Goal: Information Seeking & Learning: Compare options

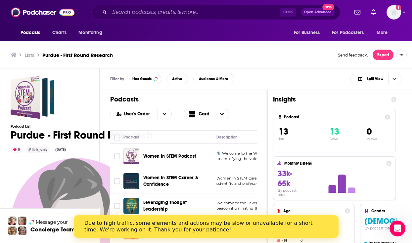
scroll to position [2, 0]
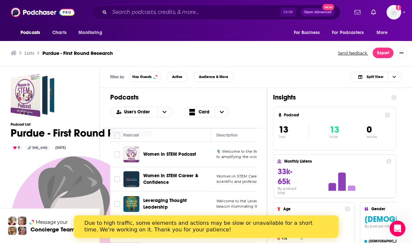
click at [259, 62] on div "Lists Purdue - First Round Research Send feedback. Export" at bounding box center [206, 53] width 412 height 27
click at [81, 224] on div "Due to high traffic, some elements and actions may be slow or unavailable for a…" at bounding box center [205, 226] width 264 height 17
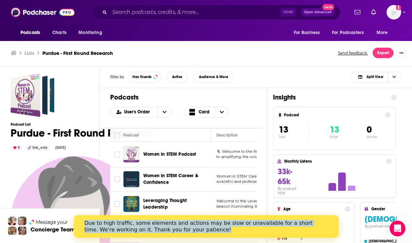
drag, startPoint x: 320, startPoint y: 233, endPoint x: 315, endPoint y: 207, distance: 25.9
click html "Due to high traffic, some elements and actions may be slow or unavailable for a…"
drag, startPoint x: 315, startPoint y: 207, endPoint x: 312, endPoint y: 233, distance: 25.7
click at [312, 233] on div "Due to high traffic, some elements and actions may be slow or unavailable for a…" at bounding box center [200, 226] width 233 height 13
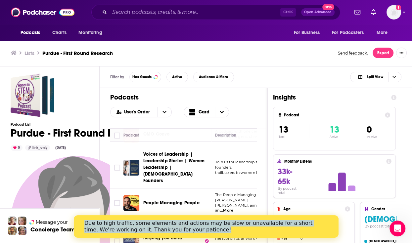
scroll to position [0, 1]
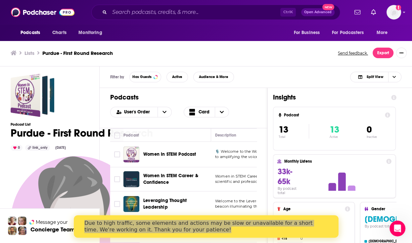
click at [332, 80] on div "Filter by Has Guests Active Audience & More Split View" at bounding box center [255, 76] width 312 height 21
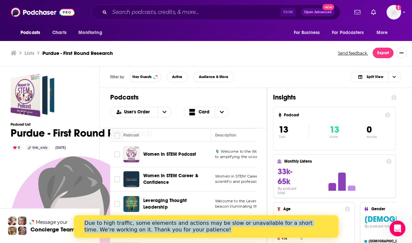
click at [252, 223] on div "Due to high traffic, some elements and actions may be slow or unavailable for a…" at bounding box center [200, 226] width 233 height 13
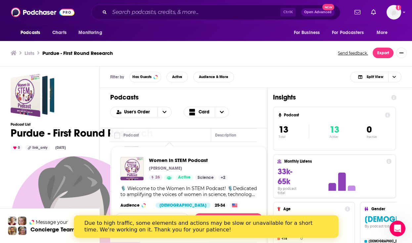
click at [169, 145] on span "Women In STEM Podcast Kelly Shungu 26 Active Science + 2 🎙️ Welcome to the Wome…" at bounding box center [188, 188] width 155 height 93
click at [162, 161] on span "Women In STEM Podcast" at bounding box center [188, 160] width 79 height 6
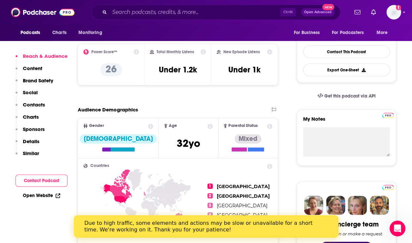
scroll to position [159, 0]
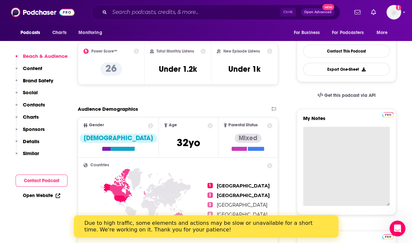
click at [311, 135] on textarea "My Notes" at bounding box center [346, 166] width 87 height 79
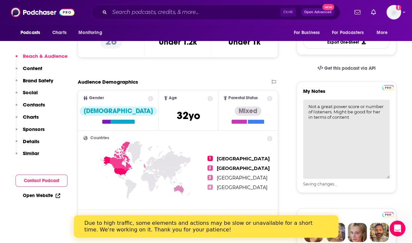
scroll to position [210, 0]
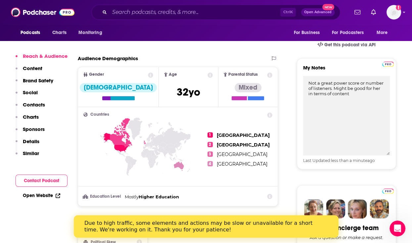
type textarea "Not a great power score or number of listeners. Might be good for her in terms …"
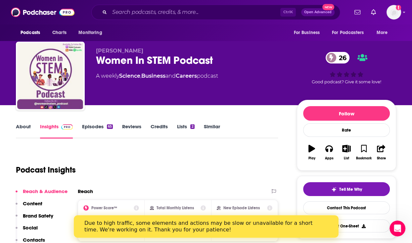
scroll to position [0, 0]
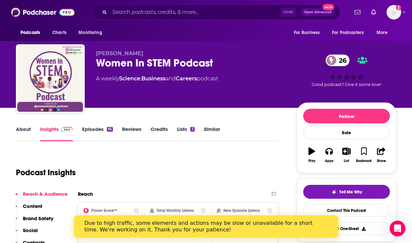
click at [187, 126] on link "Lists 2" at bounding box center [185, 133] width 17 height 15
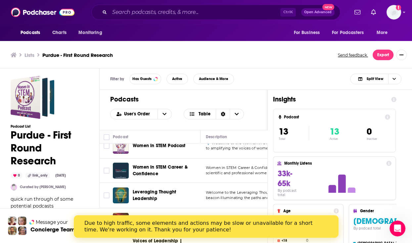
scroll to position [10, 0]
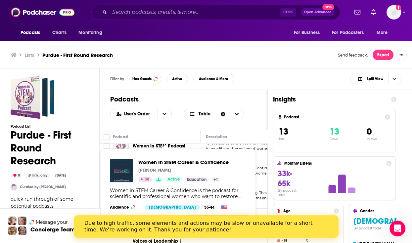
click at [167, 166] on div "Women In STEM Career & Confidence Hannah Roberts 38 Active Education + 1" at bounding box center [183, 170] width 90 height 23
drag, startPoint x: 167, startPoint y: 166, endPoint x: 145, endPoint y: 161, distance: 22.3
click at [145, 161] on span "Women In STEM Career & Confidence" at bounding box center [183, 162] width 90 height 6
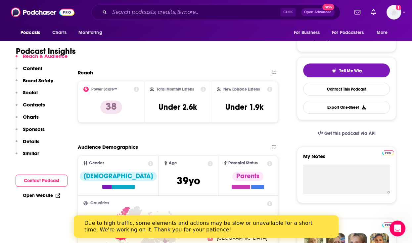
scroll to position [121, 0]
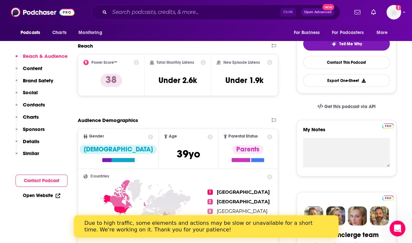
scroll to position [149, 0]
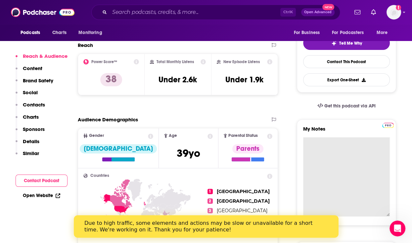
click at [341, 147] on textarea "My Notes" at bounding box center [346, 176] width 87 height 79
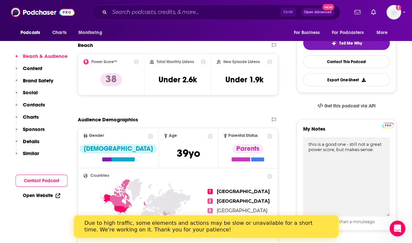
type textarea "this is a good one - still not a great power score, but makes sense."
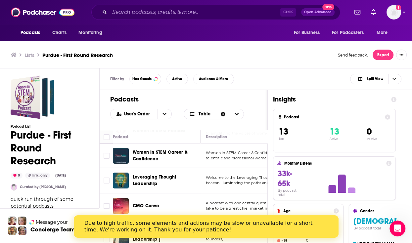
scroll to position [25, 0]
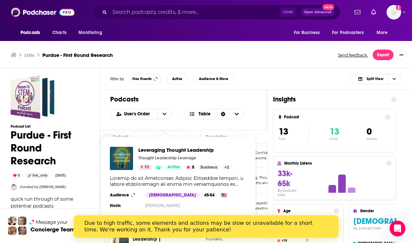
click at [155, 179] on div "Show Podcast Details" at bounding box center [178, 181] width 137 height 12
click at [151, 151] on span "Leveraging Thought Leadership" at bounding box center [184, 150] width 93 height 6
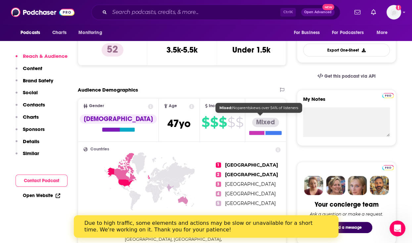
scroll to position [188, 0]
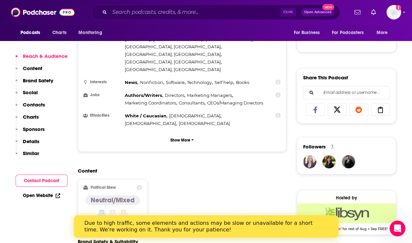
click at [260, 188] on div "Content Political Skew Neutral/Mixed" at bounding box center [182, 198] width 208 height 60
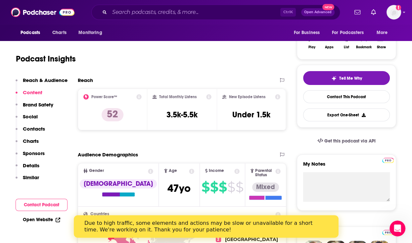
scroll to position [117, 0]
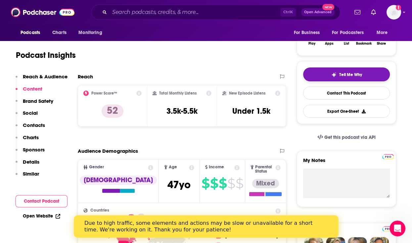
click at [339, 77] on button "Tell Me Why" at bounding box center [346, 74] width 87 height 14
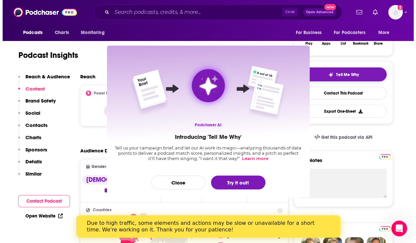
scroll to position [0, 0]
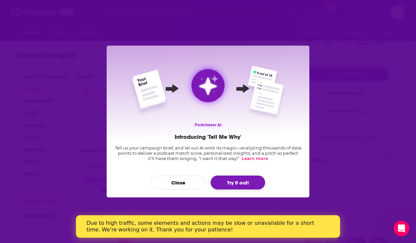
click at [229, 184] on button "Try it out!" at bounding box center [238, 183] width 55 height 14
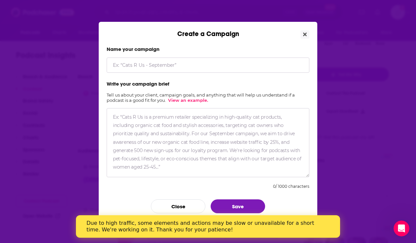
click at [365, 37] on div "Create a Campaign Name your campaign Write your campaign brief Tell us about yo…" at bounding box center [208, 121] width 416 height 243
click at [139, 125] on textarea "Create a Campaign" at bounding box center [208, 142] width 203 height 69
paste textarea "I loved your recent episode discussing XYZ, and I’d love to introduce you to Ke…"
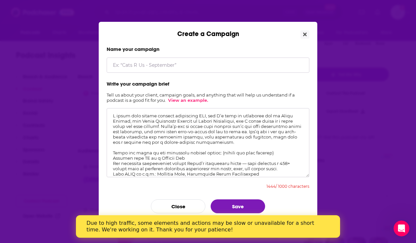
drag, startPoint x: 178, startPoint y: 135, endPoint x: 111, endPoint y: 113, distance: 71.1
click at [111, 113] on textarea "Create a Campaign" at bounding box center [208, 142] width 203 height 69
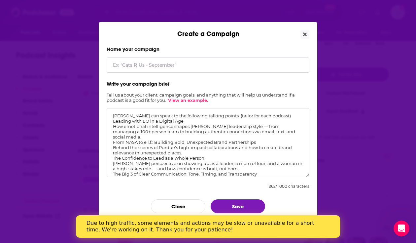
type textarea "Kelly can speak to the following talking points: (tailor for each podcast) Lead…"
click at [135, 68] on input "Create a Campaign" at bounding box center [208, 65] width 203 height 15
click at [132, 64] on input "Create a Campaign" at bounding box center [208, 65] width 203 height 15
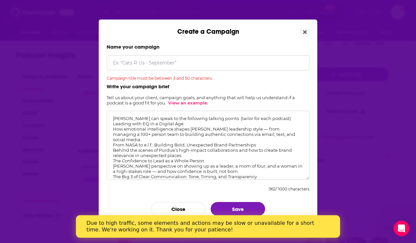
drag, startPoint x: 245, startPoint y: 206, endPoint x: 235, endPoint y: 133, distance: 73.4
click at [235, 133] on form "Name your campaign Campaign title must be between 3 and 50 characters. Write yo…" at bounding box center [208, 130] width 203 height 172
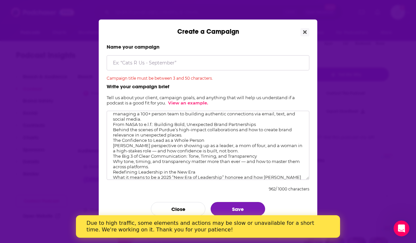
scroll to position [21, 0]
click at [136, 57] on input "Create a Campaign" at bounding box center [208, 62] width 203 height 15
click at [125, 64] on input "Create a Campaign" at bounding box center [208, 62] width 203 height 15
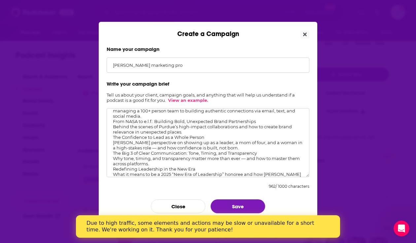
scroll to position [36, 0]
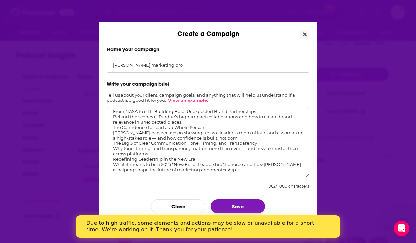
type input "Kelly Hiller marketing pro"
click at [238, 201] on button "Save" at bounding box center [238, 206] width 55 height 14
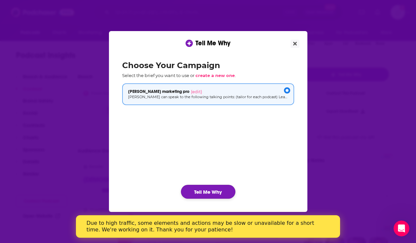
click at [218, 189] on button "Tell Me Why" at bounding box center [208, 192] width 55 height 14
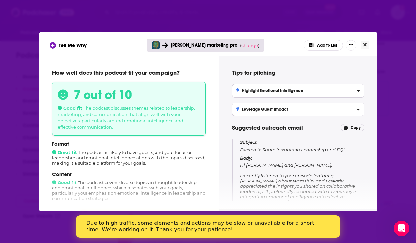
click at [364, 44] on icon "Close" at bounding box center [366, 45] width 4 height 4
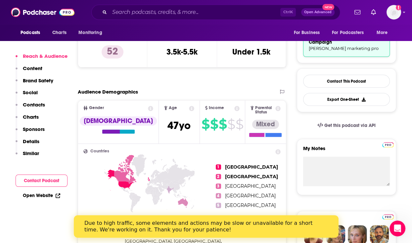
scroll to position [177, 0]
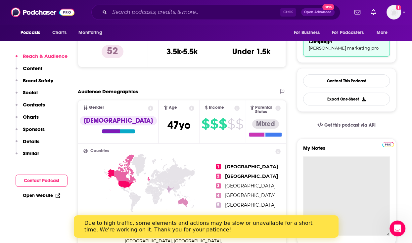
click at [330, 162] on textarea "My Notes" at bounding box center [346, 195] width 87 height 79
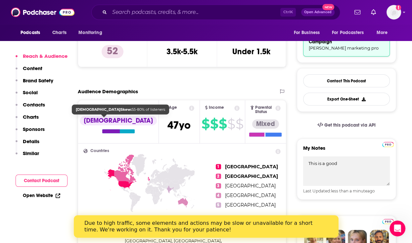
click at [104, 122] on div "[DEMOGRAPHIC_DATA]" at bounding box center [118, 120] width 77 height 9
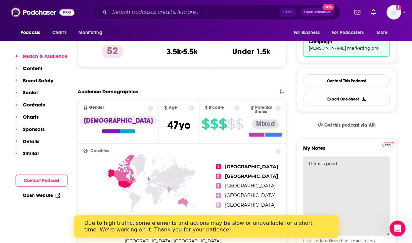
click at [346, 166] on textarea "This is a good" at bounding box center [346, 195] width 87 height 79
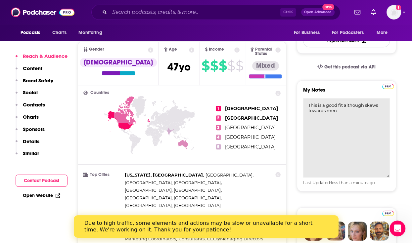
scroll to position [236, 0]
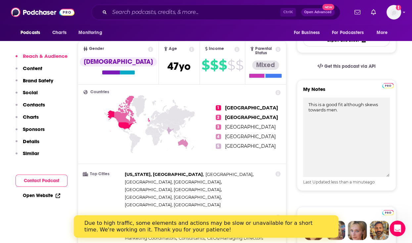
type textarea "This is a good fit although skews towards men."
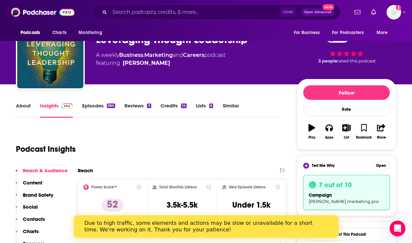
scroll to position [23, 0]
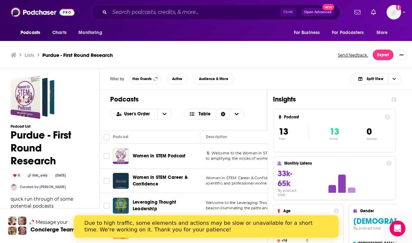
click at [276, 55] on ul "Lists Purdue - First Round Research" at bounding box center [171, 55] width 320 height 6
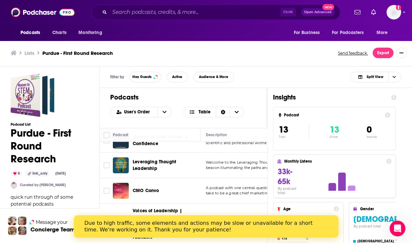
scroll to position [40, 0]
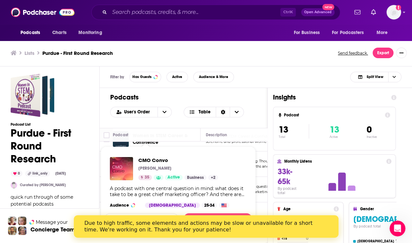
click at [143, 187] on div "A podcast with one central question in mind: what does it take to be a great ch…" at bounding box center [178, 191] width 137 height 12
click at [122, 169] on img "CMO Convo" at bounding box center [121, 168] width 23 height 23
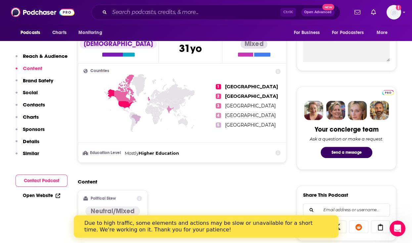
scroll to position [163, 0]
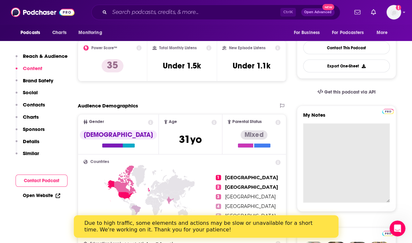
click at [315, 130] on textarea "My Notes" at bounding box center [346, 162] width 87 height 79
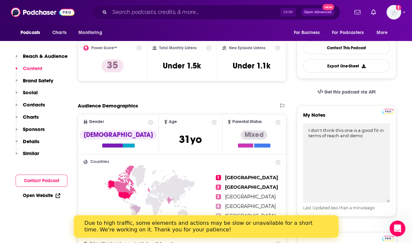
type textarea "I don't think this one is a good fit in terms of reach and demo"
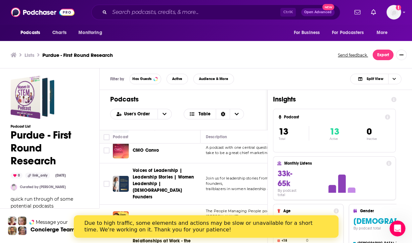
scroll to position [83, 0]
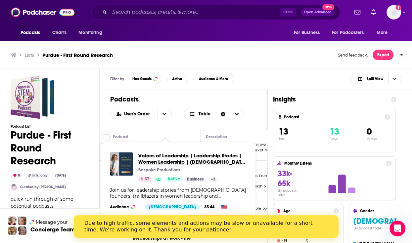
click at [161, 155] on span "Voices of Leadership | Leadership Stories | Women Leadership | [DEMOGRAPHIC_DAT…" at bounding box center [192, 158] width 108 height 13
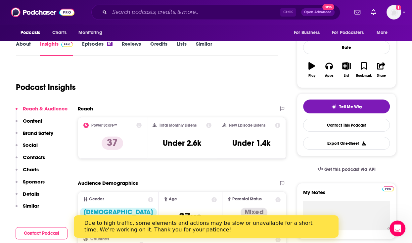
scroll to position [87, 0]
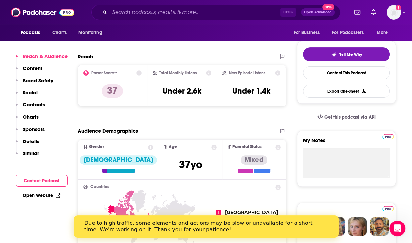
scroll to position [138, 0]
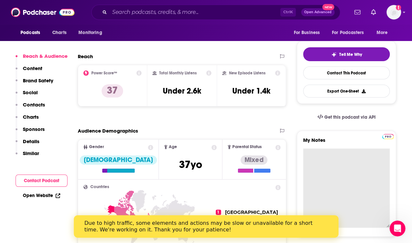
click at [324, 154] on textarea "My Notes" at bounding box center [346, 187] width 87 height 79
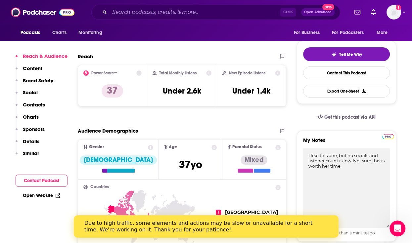
type textarea "I like this one, but no socials and listener count is low. Not sure this is wor…"
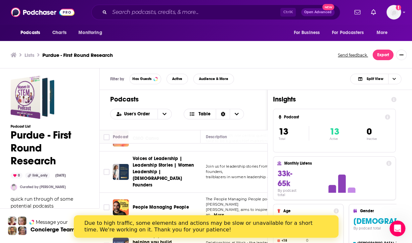
scroll to position [111, 0]
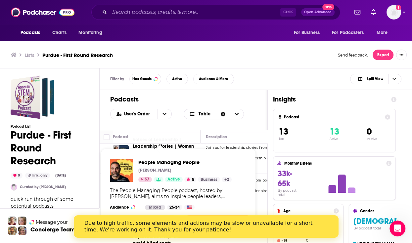
click at [153, 179] on link "Show Podcast Details" at bounding box center [158, 179] width 10 height 5
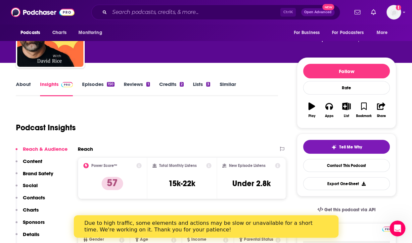
scroll to position [45, 0]
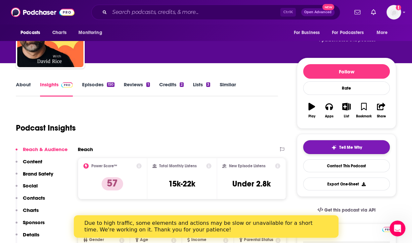
click at [331, 149] on img "button" at bounding box center [333, 147] width 5 height 5
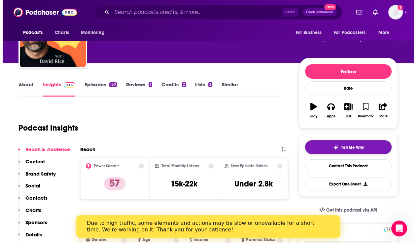
scroll to position [0, 0]
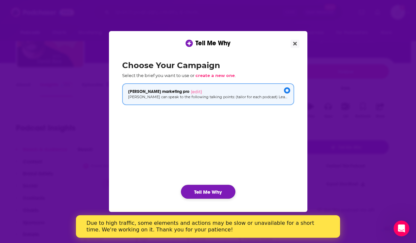
click at [206, 191] on button "Tell Me Why" at bounding box center [208, 192] width 55 height 14
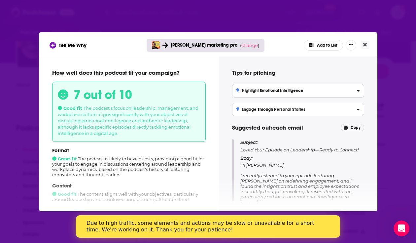
click at [312, 191] on span "Hi David, I recently listened to your episode featuring Kamaria Scott on redefi…" at bounding box center [302, 228] width 122 height 132
click at [365, 45] on icon "Close" at bounding box center [366, 45] width 4 height 4
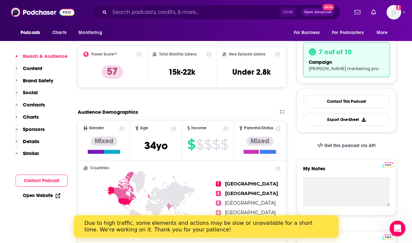
scroll to position [157, 0]
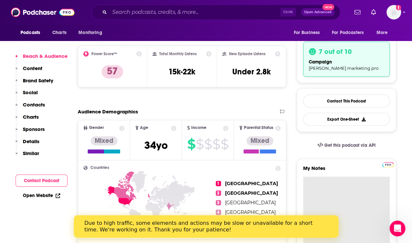
click at [316, 184] on textarea "My Notes" at bounding box center [346, 216] width 87 height 79
type textarea "O"
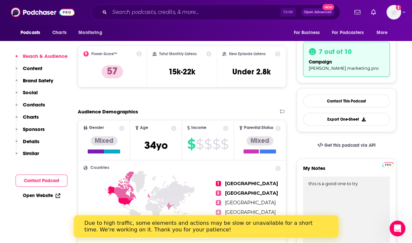
type textarea "this is a good one to try"
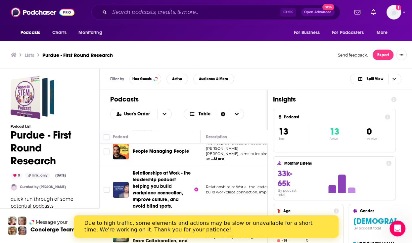
scroll to position [153, 0]
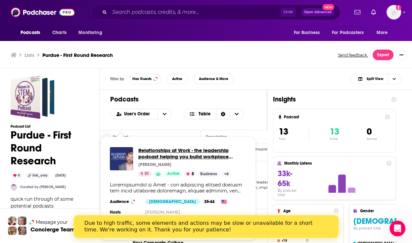
click at [157, 160] on span "Relationships at Work - the leadership podcast helping you build workplace conn…" at bounding box center [185, 159] width 95 height 25
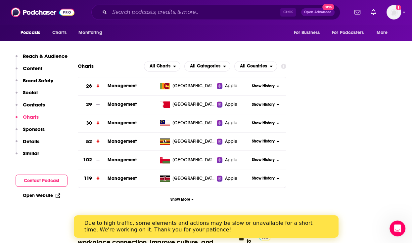
scroll to position [816, 0]
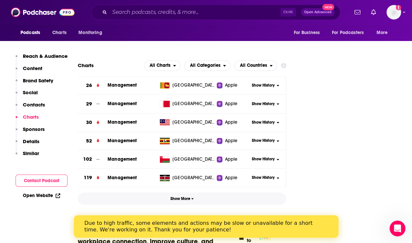
click at [222, 192] on button "Show More" at bounding box center [182, 198] width 208 height 12
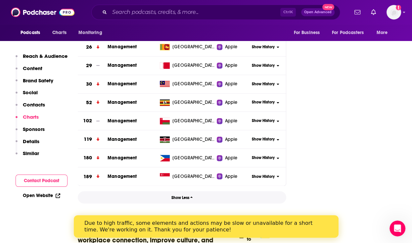
click at [222, 191] on button "Show Less" at bounding box center [182, 197] width 208 height 12
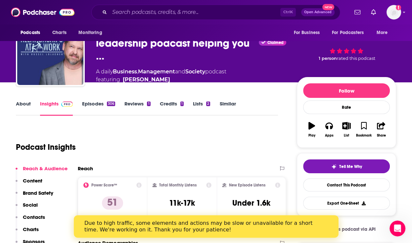
scroll to position [28, 0]
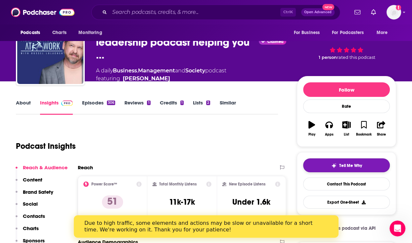
click at [340, 165] on span "Tell Me Why" at bounding box center [350, 165] width 23 height 5
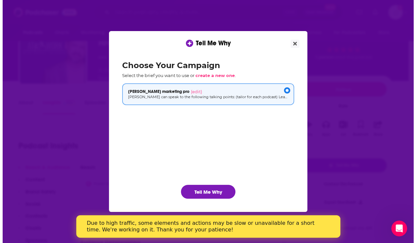
scroll to position [0, 0]
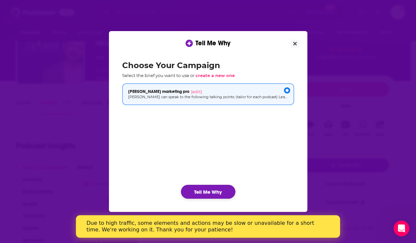
click at [209, 190] on button "Tell Me Why" at bounding box center [208, 192] width 55 height 14
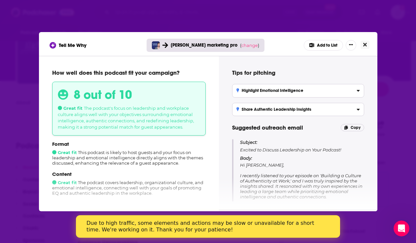
click at [364, 45] on icon "Close" at bounding box center [366, 44] width 4 height 5
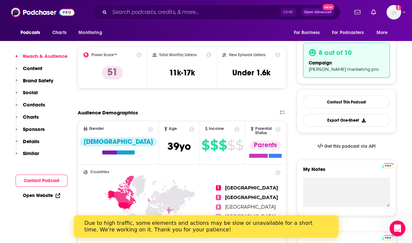
scroll to position [157, 0]
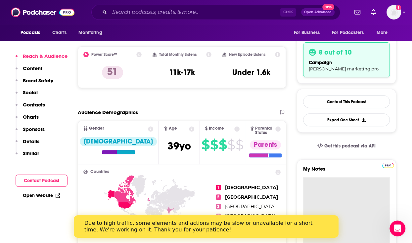
click at [323, 182] on textarea "My Notes" at bounding box center [346, 216] width 87 height 79
type textarea "l"
type textarea "I"
drag, startPoint x: 360, startPoint y: 181, endPoint x: 340, endPoint y: 184, distance: 20.1
click at [340, 184] on textarea "I think this is a good fit" at bounding box center [346, 216] width 87 height 79
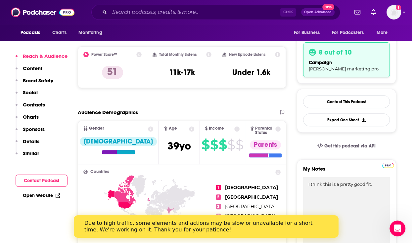
type textarea "I think this is a pretty good fit."
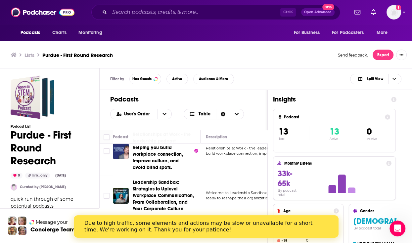
scroll to position [189, 0]
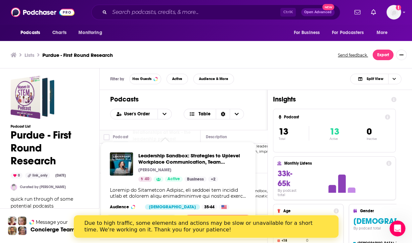
click at [154, 186] on div "Leadership Sandbox: Strategies to Uplevel Workplace Communication, Team Collabo…" at bounding box center [177, 181] width 147 height 68
click at [156, 161] on span "Leadership Sandbox: Strategies to Uplevel Workplace Communication, Team Collabo…" at bounding box center [192, 158] width 108 height 13
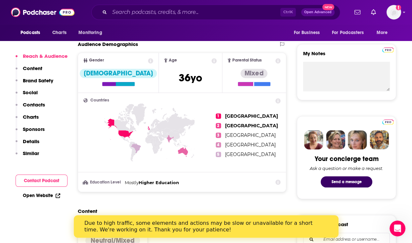
scroll to position [224, 0]
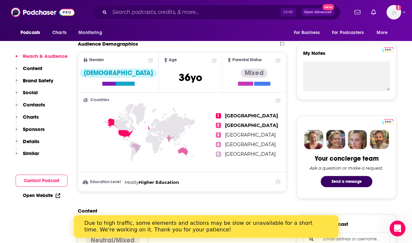
click at [112, 123] on icon at bounding box center [119, 128] width 26 height 21
click at [127, 142] on icon at bounding box center [149, 144] width 132 height 82
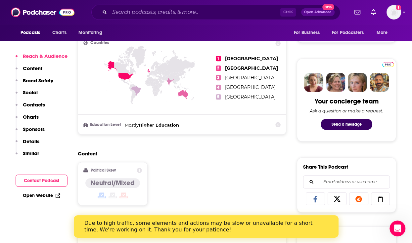
click at [125, 132] on div "Countries 1 United States 2 United Kingdom 3 Australia 4 India 5 Brazil Educati…" at bounding box center [182, 84] width 208 height 99
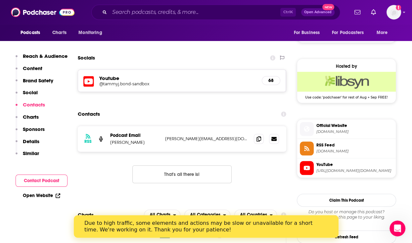
scroll to position [503, 0]
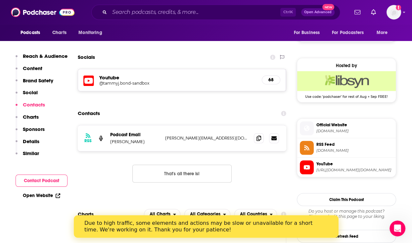
click at [125, 132] on div "RSS Podcast Email Tammy J. Bond tammy@bondgroupenterprises.com tammy@bondgroupe…" at bounding box center [182, 138] width 208 height 26
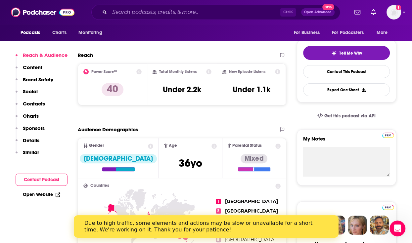
scroll to position [140, 0]
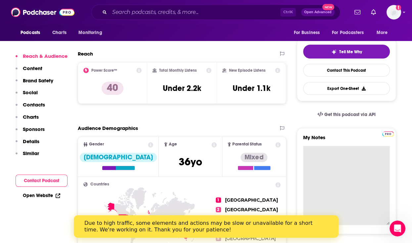
click at [313, 154] on textarea "My Notes" at bounding box center [346, 185] width 87 height 79
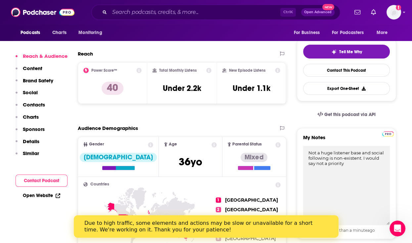
type textarea "Not a huge listener base and social following is non-existent. I would say not …"
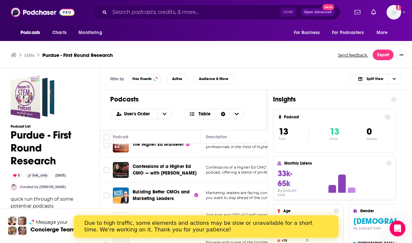
scroll to position [279, 0]
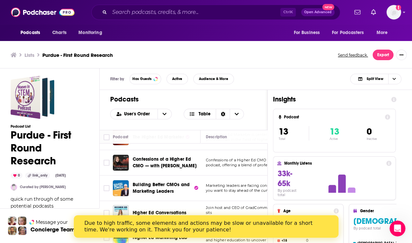
click at [266, 226] on div "Due to high traffic, some elements and actions may be slow or unavailable for a…" at bounding box center [200, 226] width 233 height 13
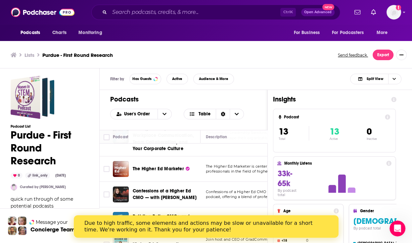
scroll to position [239, 0]
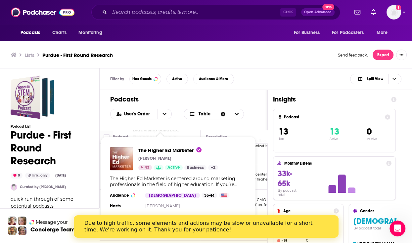
click at [162, 150] on span "The Higher Ed Marketer" at bounding box center [169, 150] width 63 height 6
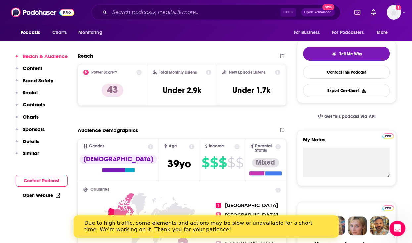
scroll to position [138, 0]
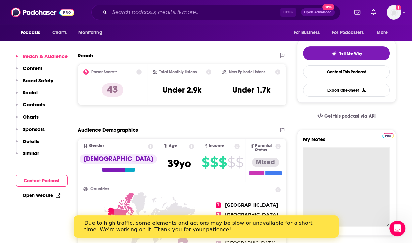
click at [309, 158] on textarea "My Notes" at bounding box center [346, 186] width 87 height 79
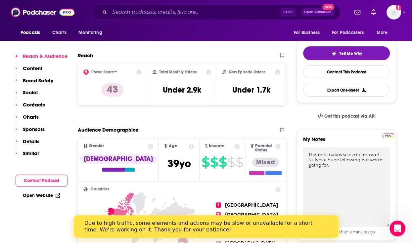
type textarea "This one makes sense in terms of fit. Not a huge following but worth going for."
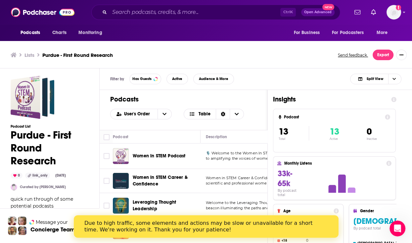
drag, startPoint x: 267, startPoint y: 145, endPoint x: 266, endPoint y: 149, distance: 3.7
click at [266, 149] on td "🎙️ Welcome to the Women In STEM Podcast! 🎙️Dedicated to amplifying the voices o…" at bounding box center [261, 155] width 122 height 25
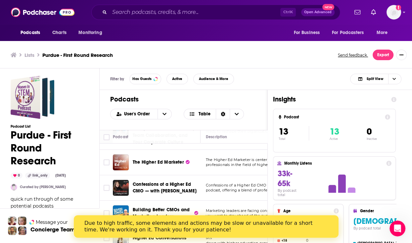
scroll to position [255, 0]
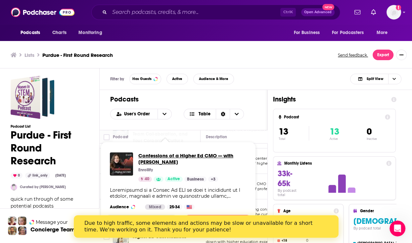
click at [161, 157] on span "Confessions of a Higher Ed CMO — with [PERSON_NAME]" at bounding box center [192, 158] width 108 height 13
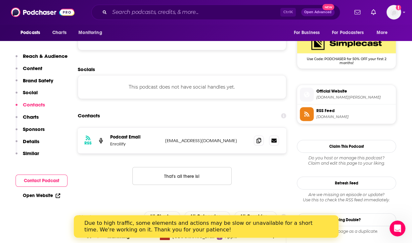
scroll to position [489, 0]
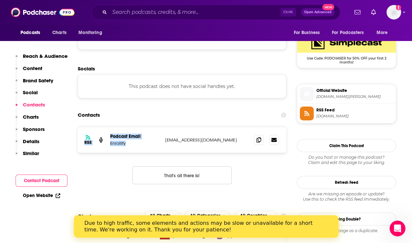
drag, startPoint x: 162, startPoint y: 157, endPoint x: 151, endPoint y: 99, distance: 58.5
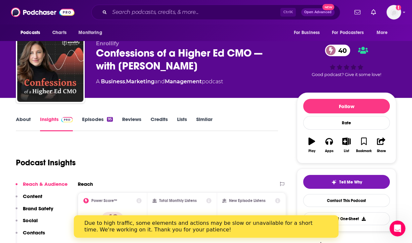
scroll to position [10, 0]
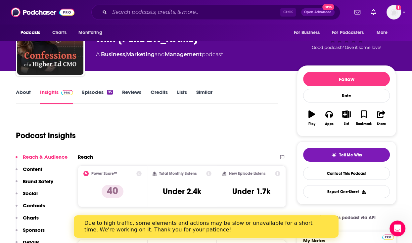
scroll to position [37, 0]
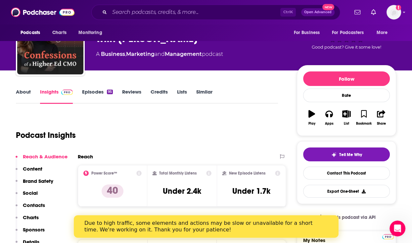
click at [95, 90] on link "Episodes 95" at bounding box center [97, 96] width 31 height 15
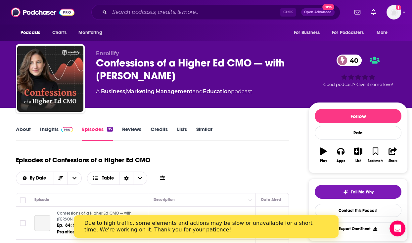
scroll to position [112, 0]
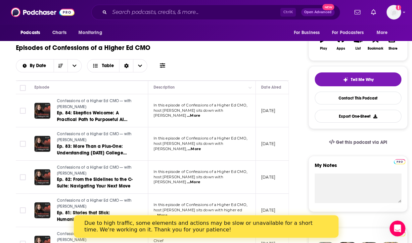
click at [200, 113] on span "...More" at bounding box center [193, 115] width 13 height 5
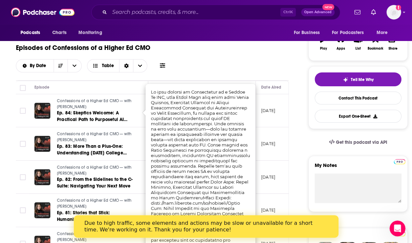
click at [225, 73] on div "Episodes of Confessions of a Higher Ed CMO By Date Table" at bounding box center [152, 59] width 273 height 41
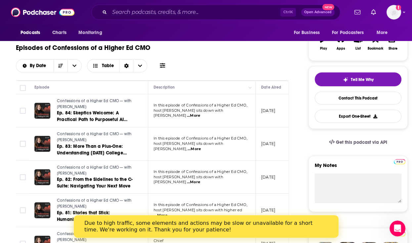
click at [201, 146] on span "...More" at bounding box center [193, 148] width 13 height 5
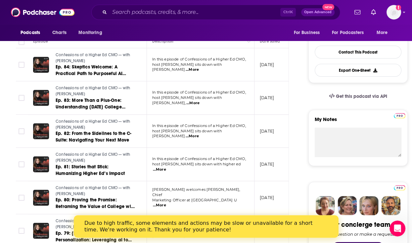
scroll to position [161, 0]
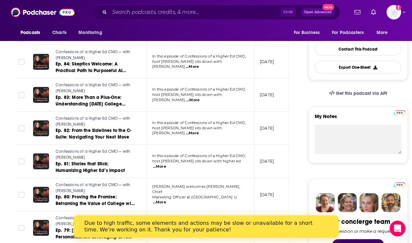
click at [199, 132] on span "...More" at bounding box center [191, 133] width 13 height 5
click at [166, 164] on span "...More" at bounding box center [159, 166] width 13 height 5
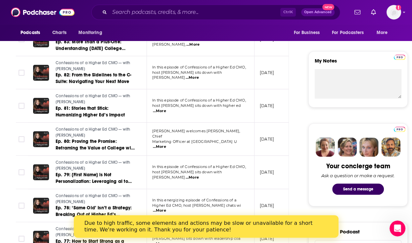
scroll to position [218, 0]
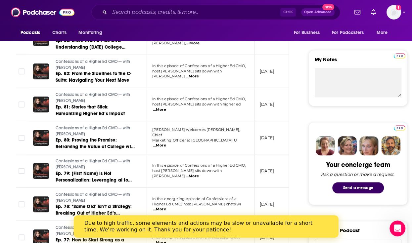
click at [166, 143] on span "...More" at bounding box center [159, 145] width 13 height 5
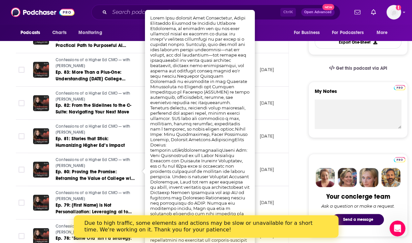
scroll to position [186, 0]
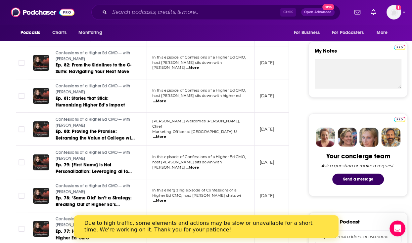
scroll to position [227, 0]
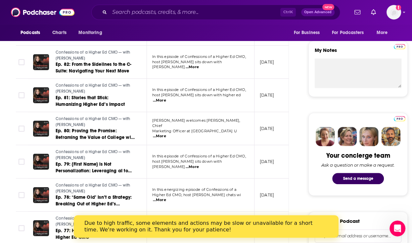
click at [199, 164] on span "...More" at bounding box center [191, 166] width 13 height 5
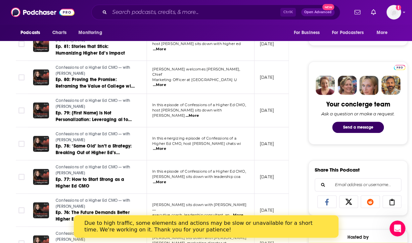
scroll to position [280, 0]
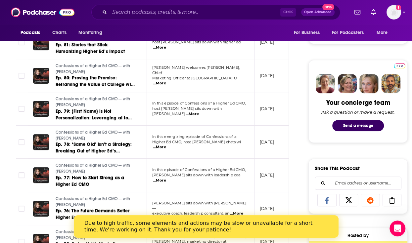
click at [166, 144] on span "...More" at bounding box center [159, 146] width 13 height 5
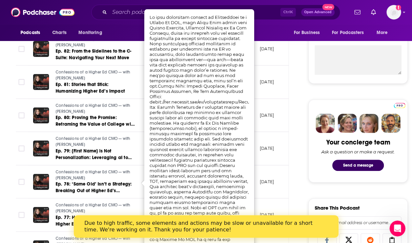
scroll to position [241, 0]
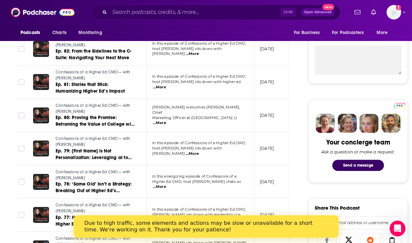
click at [285, 167] on td "May 9, 2025" at bounding box center [275, 181] width 43 height 33
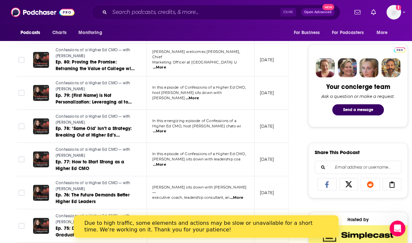
scroll to position [297, 0]
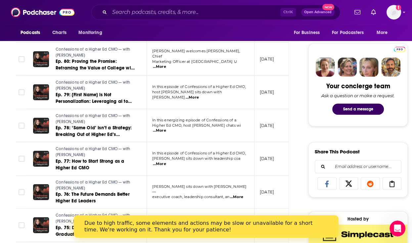
click at [166, 161] on span "...More" at bounding box center [159, 163] width 13 height 5
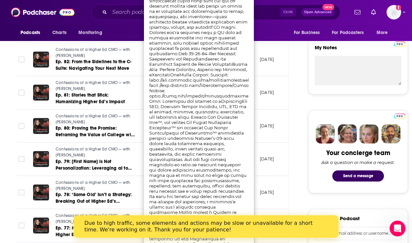
scroll to position [230, 0]
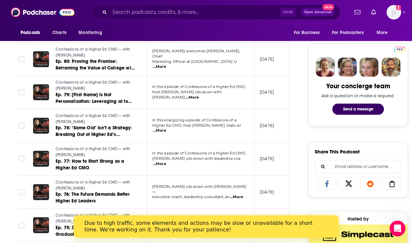
scroll to position [297, 0]
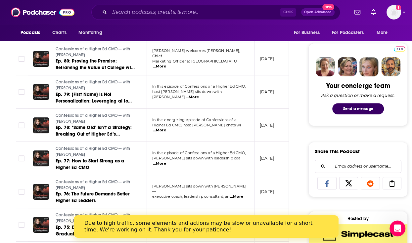
click at [166, 161] on span "...More" at bounding box center [159, 163] width 13 height 5
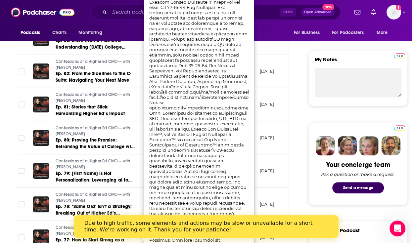
scroll to position [182, 0]
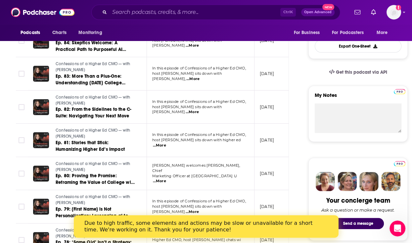
drag, startPoint x: 296, startPoint y: 144, endPoint x: 314, endPoint y: 281, distance: 137.7
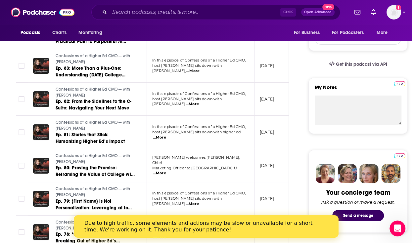
scroll to position [185, 0]
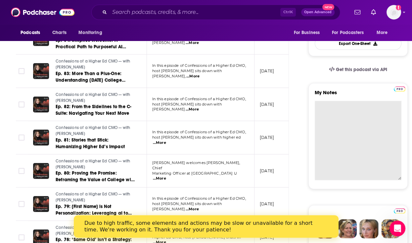
click at [325, 111] on textarea "My Notes" at bounding box center [357, 140] width 87 height 79
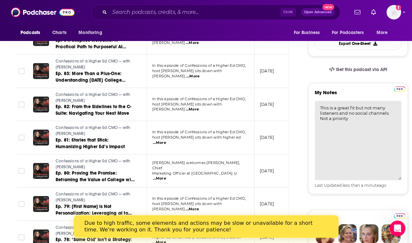
type textarea "This is a great fit but not many listeners and no social channels. Not a priori…"
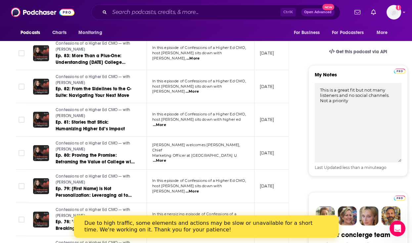
scroll to position [398, 0]
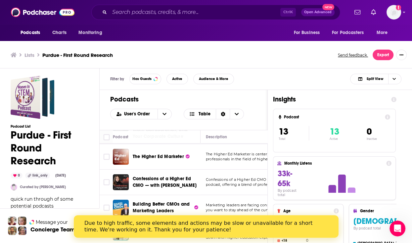
scroll to position [2, 0]
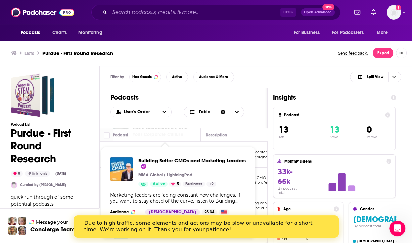
click at [153, 164] on span "Building Better CMOs and Marketing Leaders" at bounding box center [191, 163] width 107 height 13
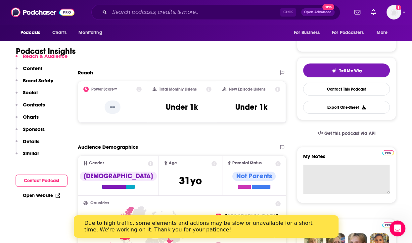
scroll to position [122, 0]
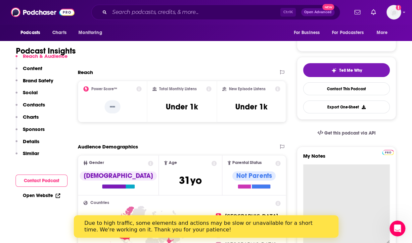
click at [328, 177] on textarea "My Notes" at bounding box center [346, 203] width 87 height 79
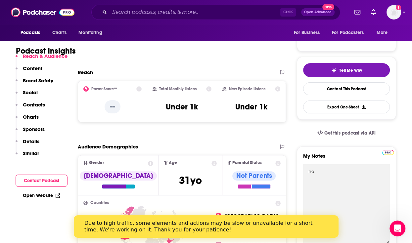
type textarea "no"
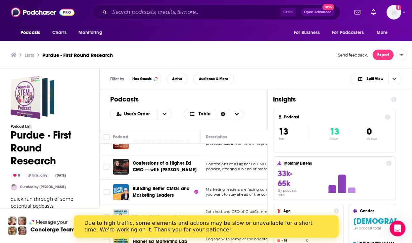
scroll to position [279, 0]
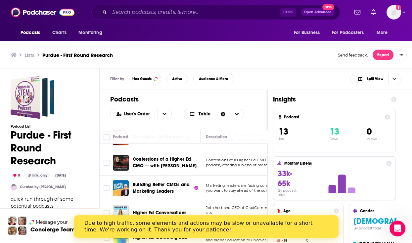
drag, startPoint x: 268, startPoint y: 155, endPoint x: 204, endPoint y: 13, distance: 156.4
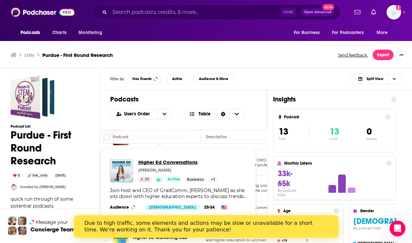
click at [151, 161] on span "Higher Ed Conversations" at bounding box center [178, 162] width 80 height 6
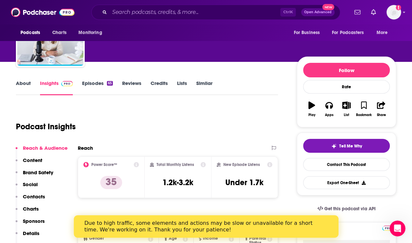
scroll to position [44, 0]
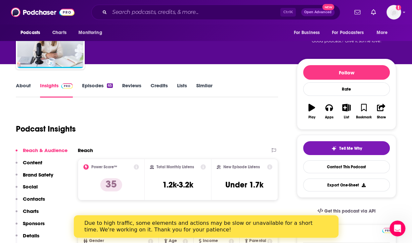
click at [98, 85] on link "Episodes 65" at bounding box center [97, 89] width 31 height 15
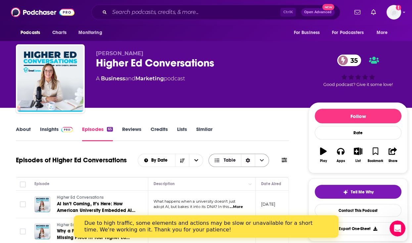
scroll to position [83, 0]
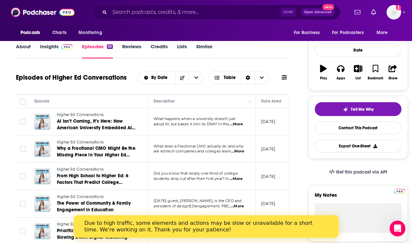
click at [239, 125] on span "...More" at bounding box center [235, 124] width 13 height 5
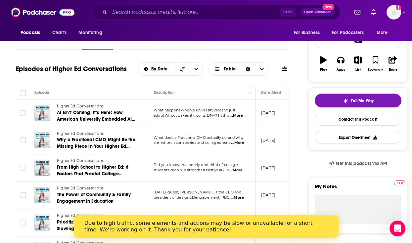
scroll to position [92, 0]
click at [238, 140] on span "...More" at bounding box center [237, 142] width 13 height 5
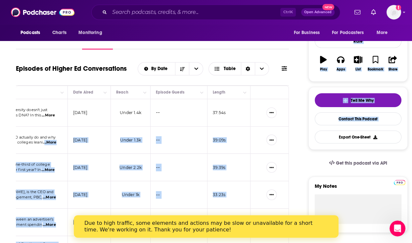
drag, startPoint x: 238, startPoint y: 139, endPoint x: 313, endPoint y: 133, distance: 75.0
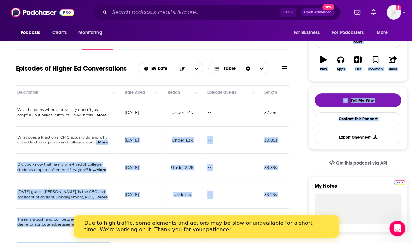
scroll to position [0, 0]
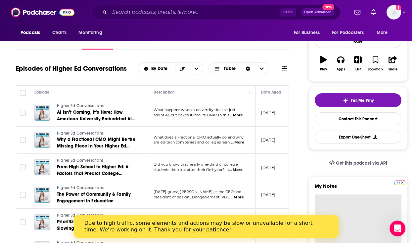
click at [352, 210] on textarea "My Notes" at bounding box center [357, 233] width 87 height 79
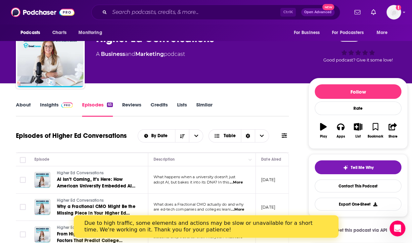
scroll to position [22, 0]
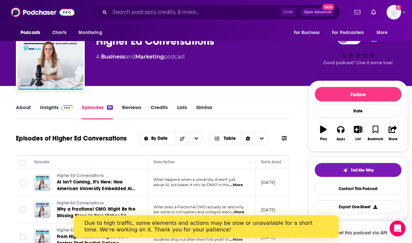
type textarea "I like this one. not a huge following"
click at [49, 106] on link "Insights" at bounding box center [56, 111] width 33 height 15
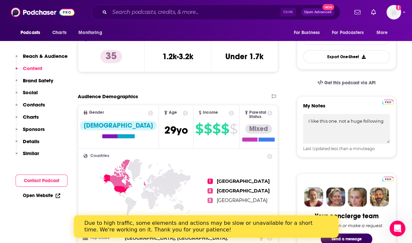
scroll to position [170, 0]
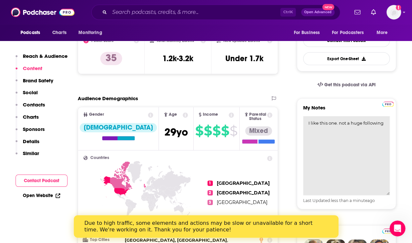
click at [383, 125] on textarea "I like this one. not a huge following" at bounding box center [346, 155] width 87 height 79
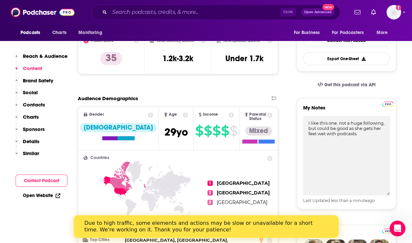
type textarea "I like this one. not a huge following, but could be good as she gets her feet w…"
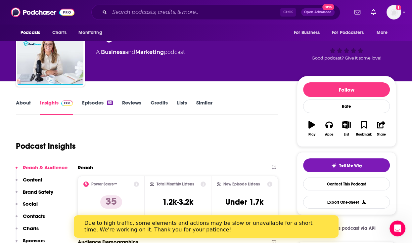
scroll to position [9, 0]
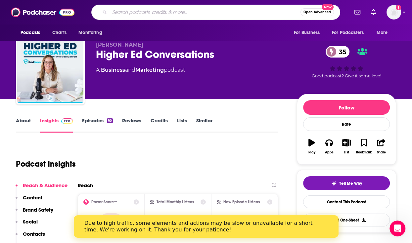
click at [118, 12] on input "Search podcasts, credits, & more..." at bounding box center [204, 12] width 191 height 11
type input "the confidence academy"
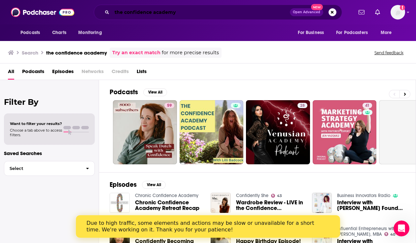
click at [177, 16] on input "the confidence academy" at bounding box center [201, 12] width 178 height 11
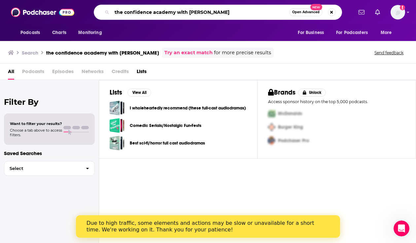
drag, startPoint x: 204, startPoint y: 8, endPoint x: 221, endPoint y: 9, distance: 17.2
click at [221, 9] on input "the confidence academy with kelly heller" at bounding box center [200, 12] width 177 height 11
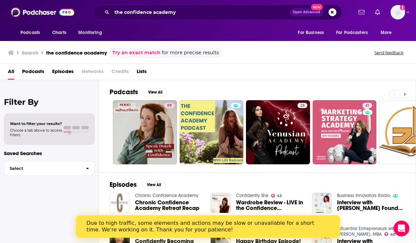
click at [404, 92] on button at bounding box center [405, 94] width 11 height 8
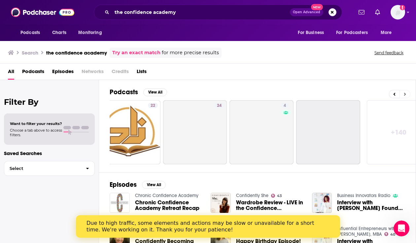
scroll to position [0, 300]
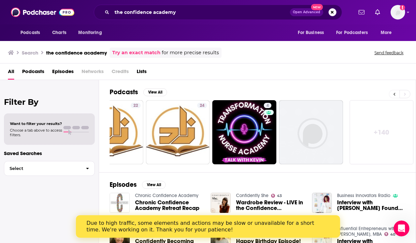
click at [395, 93] on icon at bounding box center [395, 94] width 2 height 3
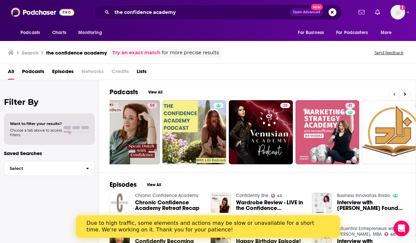
scroll to position [0, 0]
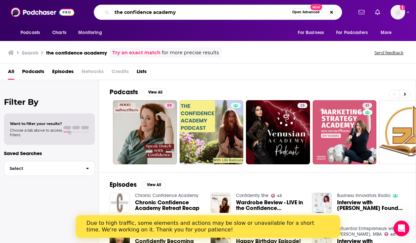
drag, startPoint x: 125, startPoint y: 10, endPoint x: 111, endPoint y: 9, distance: 14.3
click at [111, 9] on div "the confidence academy Open Advanced New" at bounding box center [218, 12] width 249 height 15
type input "confidence academy"
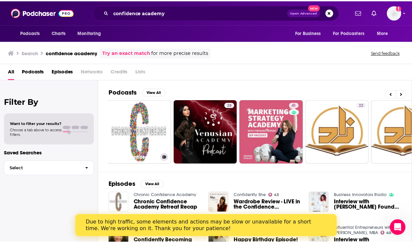
scroll to position [0, 143]
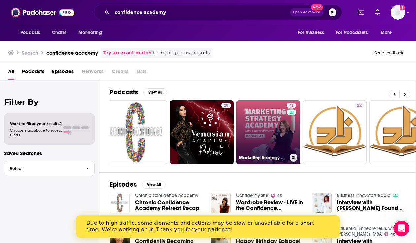
click at [268, 121] on link "41 Marketing Strategy Academy with Jen Vazquez" at bounding box center [269, 132] width 64 height 64
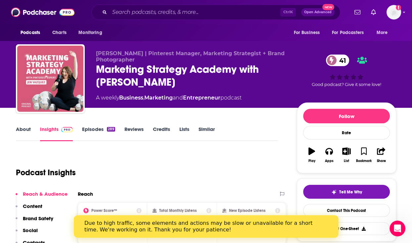
scroll to position [120, 0]
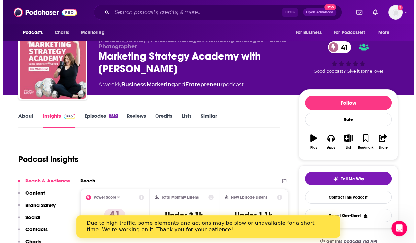
scroll to position [0, 0]
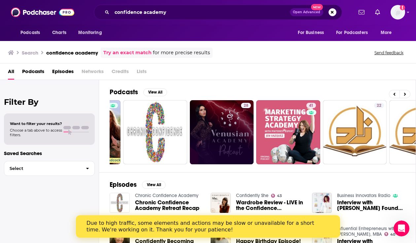
scroll to position [0, 300]
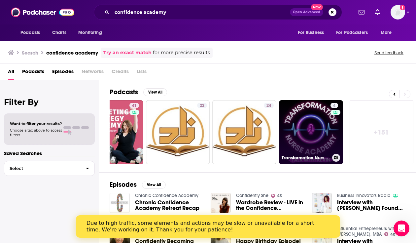
click at [336, 124] on div "4" at bounding box center [336, 128] width 10 height 51
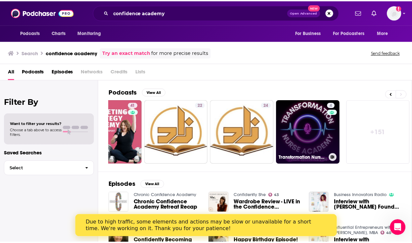
scroll to position [5, 0]
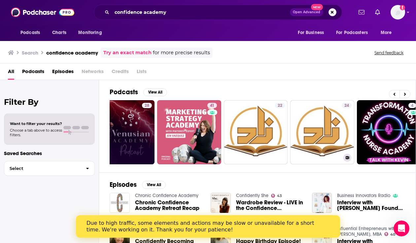
scroll to position [0, 300]
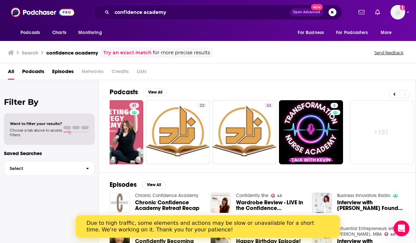
click at [377, 129] on link "+ 151" at bounding box center [382, 132] width 64 height 64
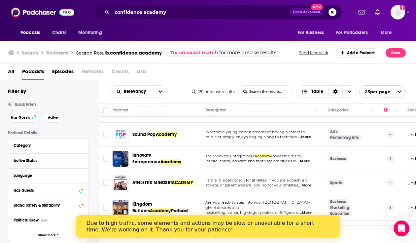
scroll to position [256, 0]
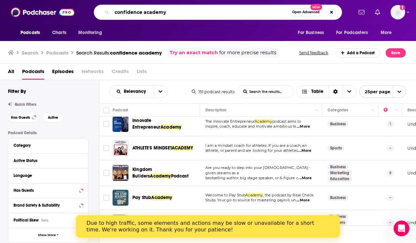
click at [175, 13] on input "confidence academy" at bounding box center [200, 12] width 177 height 11
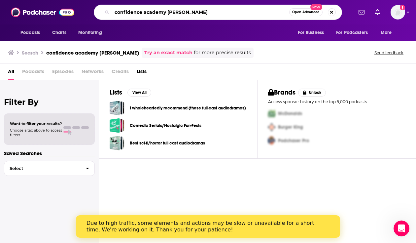
drag, startPoint x: 157, startPoint y: 13, endPoint x: 70, endPoint y: 13, distance: 87.3
click at [70, 13] on div "Podcasts Charts Monitoring confidence academy kelly reeves Open Advanced New Fo…" at bounding box center [208, 12] width 416 height 24
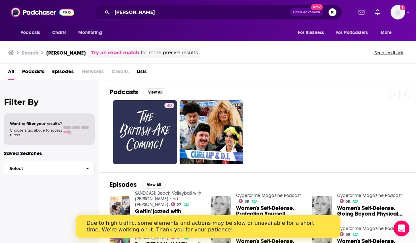
click at [9, 70] on span "All" at bounding box center [11, 73] width 6 height 14
click at [36, 70] on span "Podcasts" at bounding box center [33, 73] width 22 height 14
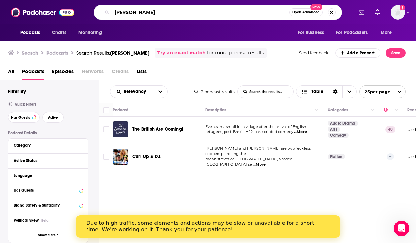
drag, startPoint x: 160, startPoint y: 13, endPoint x: 107, endPoint y: 4, distance: 53.9
click at [107, 5] on div "kelly reeves Open Advanced New" at bounding box center [218, 12] width 249 height 15
paste input "The Confidence Academy with Kelly R"
type input "The Confidence Academy with Kelly Reeves"
click at [300, 11] on span "Open Advanced" at bounding box center [306, 12] width 27 height 3
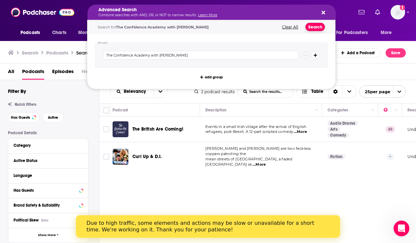
click at [312, 26] on button "Search" at bounding box center [316, 27] width 20 height 8
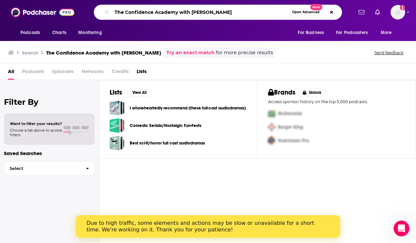
drag, startPoint x: 172, startPoint y: 14, endPoint x: 119, endPoint y: 13, distance: 52.6
click at [119, 13] on input "The Confidence Academy with Kelly Reeves" at bounding box center [200, 12] width 177 height 11
type input "T"
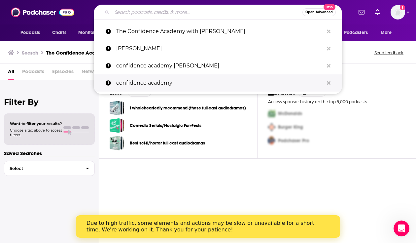
click at [134, 83] on p "confidence academy" at bounding box center [220, 82] width 208 height 17
type input "confidence academy"
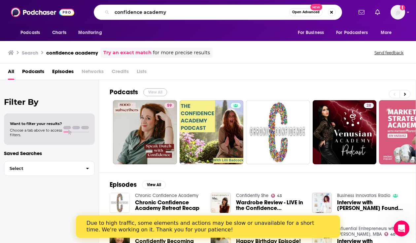
click at [149, 92] on button "View All" at bounding box center [155, 92] width 24 height 8
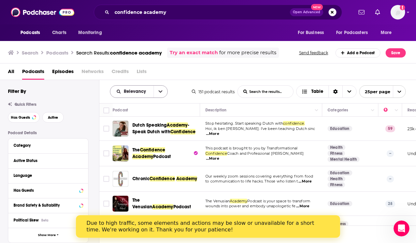
click at [161, 93] on icon "open menu" at bounding box center [161, 91] width 4 height 5
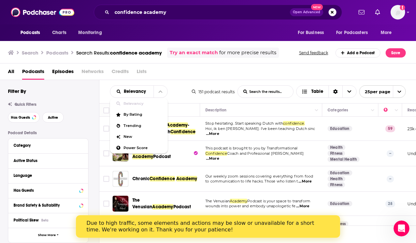
click at [169, 87] on div "Relevancy Relevancy By Rating Trending New Power Score List Search Input Search…" at bounding box center [151, 91] width 82 height 13
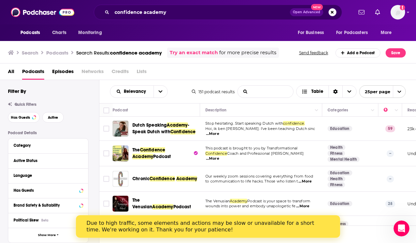
click at [250, 93] on -list-search-input "List Search Input" at bounding box center [266, 92] width 56 height 12
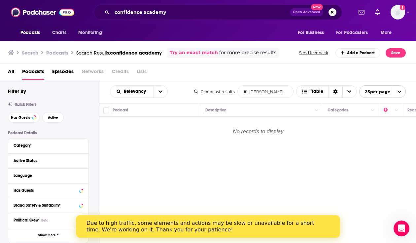
type -list-search-input "kelly reeves"
click at [350, 198] on div "Relevancy kelly reeves List Search Input Search the results... Table 0 podcast …" at bounding box center [257, 181] width 317 height 203
click at [41, 33] on button "Podcasts" at bounding box center [32, 32] width 33 height 13
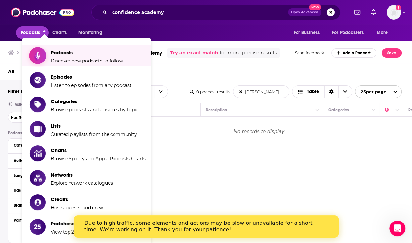
click at [62, 52] on span "Podcasts" at bounding box center [87, 52] width 72 height 6
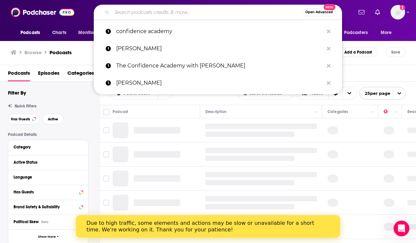
click at [170, 14] on input "Search podcasts, credits, & more..." at bounding box center [207, 12] width 191 height 11
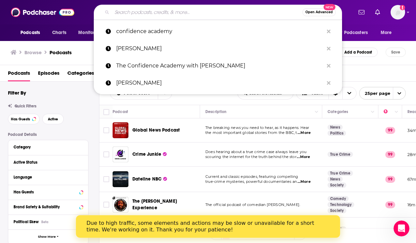
click at [352, 20] on div "Podcasts Charts Monitoring Open Advanced New confidence academy kelly The Confi…" at bounding box center [208, 12] width 416 height 24
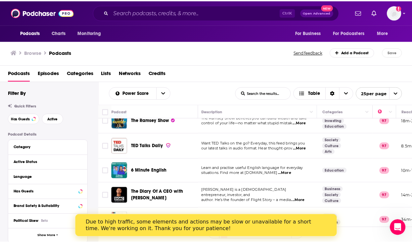
scroll to position [293, 2]
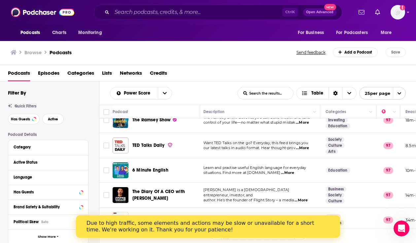
click at [219, 140] on span "Want TED Talks on the go? Everyday, this feed brings you" at bounding box center [256, 142] width 105 height 5
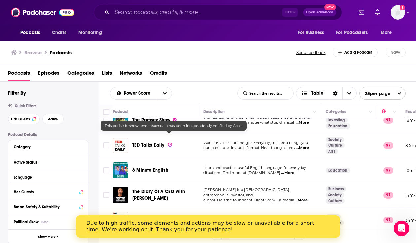
click at [151, 135] on div "Podcasts Charts Monitoring Ctrl K Open Advanced New For Business For Podcasters…" at bounding box center [208, 121] width 416 height 243
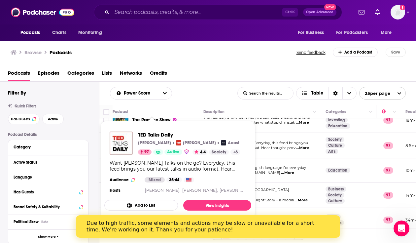
click at [148, 136] on span "TED Talks Daily" at bounding box center [189, 135] width 102 height 6
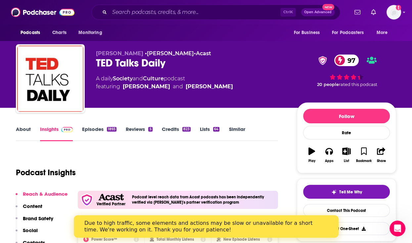
click at [97, 129] on link "Episodes 1893" at bounding box center [99, 133] width 34 height 15
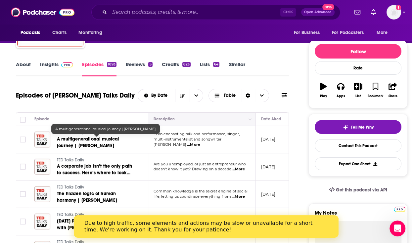
scroll to position [82, 0]
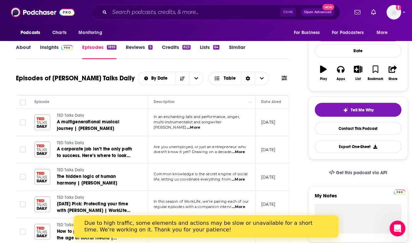
drag, startPoint x: 242, startPoint y: 152, endPoint x: 230, endPoint y: 148, distance: 12.5
click at [230, 148] on span "Are you unemployed, or just an entrepreneur who" at bounding box center [199, 146] width 92 height 5
click at [240, 150] on span "...More" at bounding box center [237, 151] width 13 height 5
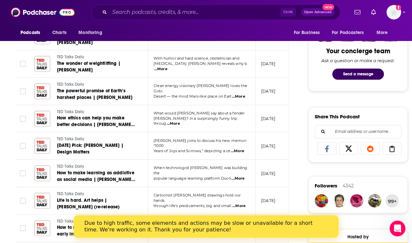
scroll to position [333, 0]
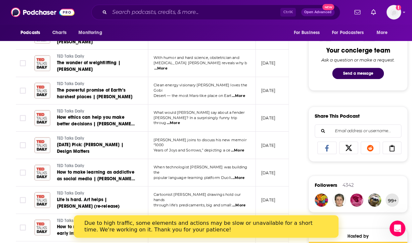
click at [223, 134] on td "Ai Weiwei joins to discuss his new memoir “1000 Years of Joys and Sorrows,” dep…" at bounding box center [201, 145] width 107 height 27
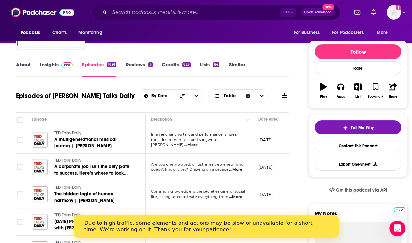
scroll to position [0, 0]
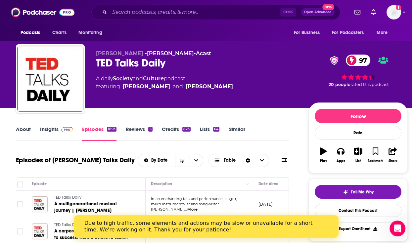
click at [28, 129] on link "About" at bounding box center [23, 133] width 15 height 15
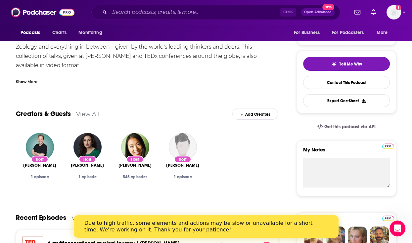
scroll to position [129, 0]
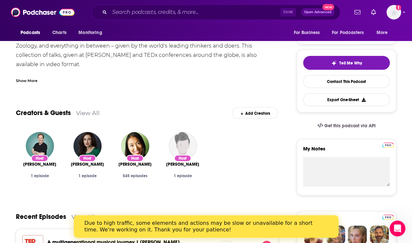
click at [88, 112] on link "View All" at bounding box center [87, 112] width 23 height 7
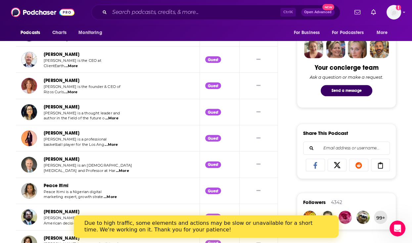
scroll to position [316, 0]
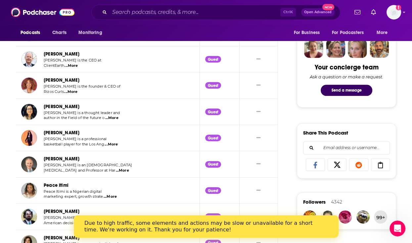
click at [126, 135] on td "Candace Parker Candace Parker is a professional basketball player for the Los A…" at bounding box center [108, 138] width 184 height 26
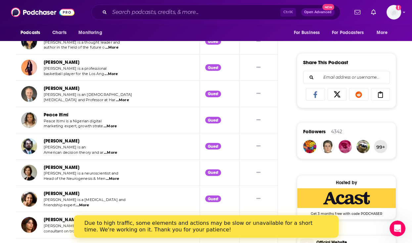
scroll to position [0, 0]
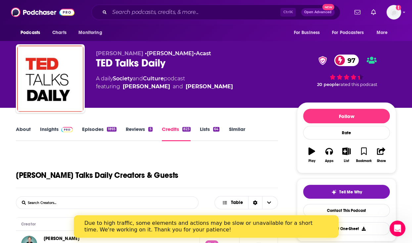
click at [183, 164] on div "TED Talks Daily Creators & Guests" at bounding box center [147, 170] width 262 height 36
click at [94, 131] on link "Episodes 1893" at bounding box center [99, 133] width 34 height 15
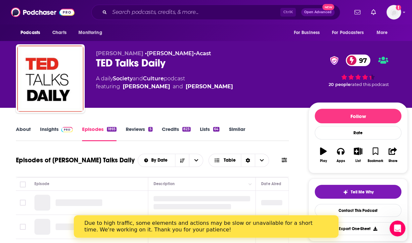
click at [134, 129] on link "Reviews 5" at bounding box center [139, 133] width 26 height 15
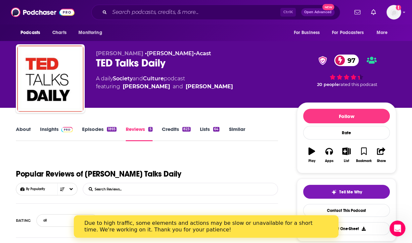
click at [205, 127] on link "Lists 64" at bounding box center [210, 133] width 20 height 15
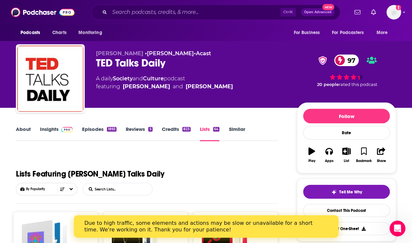
click at [24, 129] on link "About" at bounding box center [23, 133] width 15 height 15
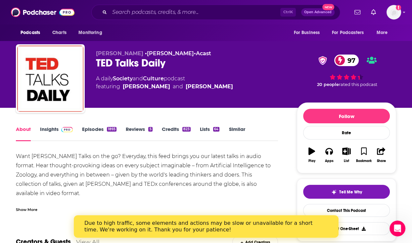
click at [56, 129] on link "Insights" at bounding box center [56, 133] width 33 height 15
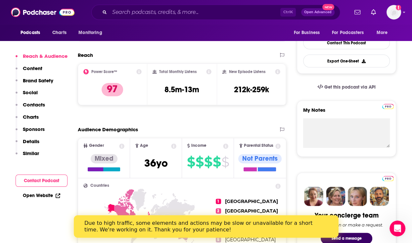
scroll to position [190, 0]
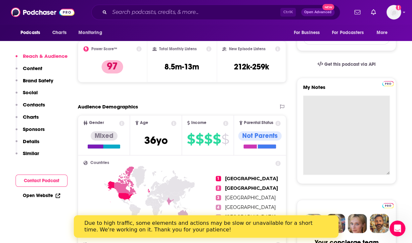
click at [326, 100] on textarea "My Notes" at bounding box center [346, 135] width 87 height 79
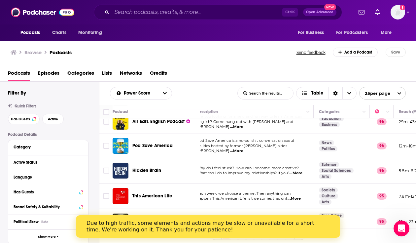
scroll to position [516, 9]
click at [41, 149] on div "Category" at bounding box center [45, 147] width 62 height 5
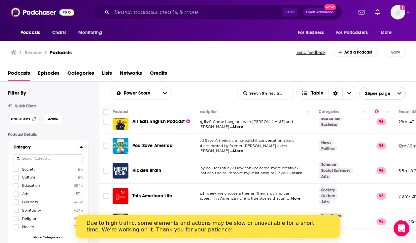
click at [38, 159] on input at bounding box center [48, 158] width 69 height 9
click at [16, 177] on icon at bounding box center [16, 178] width 4 height 4
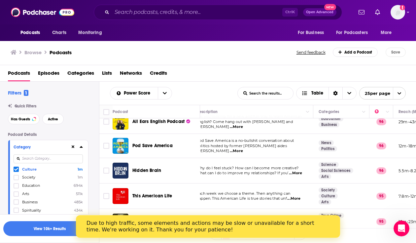
click at [16, 171] on icon at bounding box center [16, 169] width 4 height 3
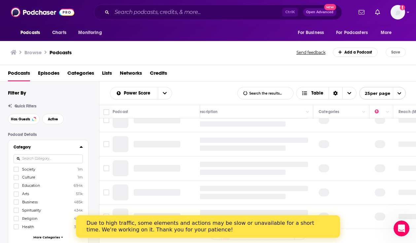
scroll to position [496, 9]
click at [16, 186] on icon at bounding box center [16, 185] width 4 height 3
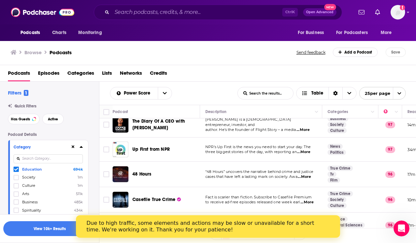
scroll to position [464, 0]
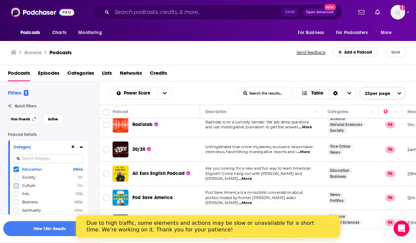
click at [15, 185] on icon at bounding box center [16, 186] width 4 height 4
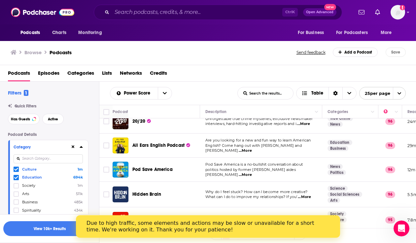
scroll to position [516, 0]
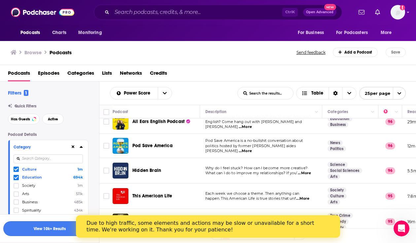
click at [45, 230] on button "View 10k+ Results" at bounding box center [49, 228] width 93 height 15
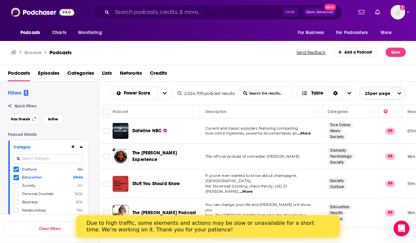
click at [299, 60] on div "Browse Podcasts Send feedback Add a Podcast Save" at bounding box center [208, 52] width 417 height 25
click at [108, 74] on span "Lists" at bounding box center [107, 75] width 10 height 14
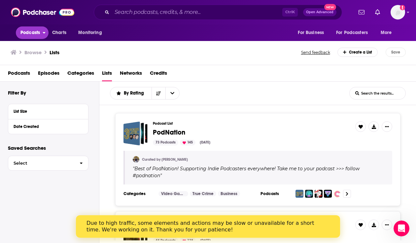
click at [32, 29] on span "Podcasts" at bounding box center [30, 32] width 20 height 9
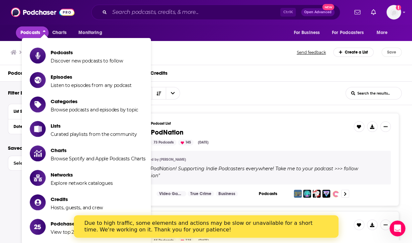
click at [200, 55] on div "Browse Lists" at bounding box center [154, 52] width 287 height 9
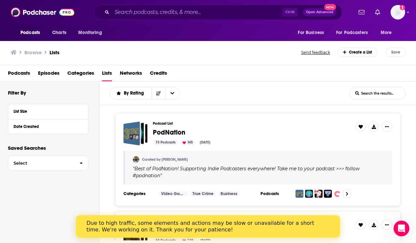
click at [23, 72] on span "Podcasts" at bounding box center [19, 75] width 22 height 14
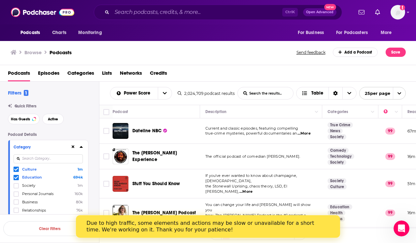
click at [102, 73] on div "Podcasts Episodes Categories Lists Networks Credits" at bounding box center [210, 75] width 404 height 14
click at [96, 34] on span "Monitoring" at bounding box center [89, 32] width 23 height 9
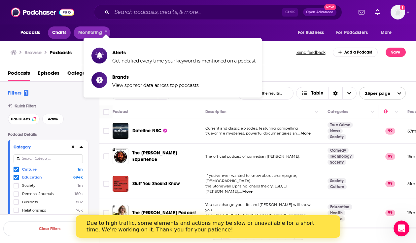
click at [56, 30] on span "Charts" at bounding box center [59, 32] width 14 height 9
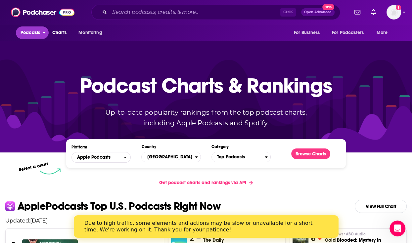
click at [30, 30] on span "Podcasts" at bounding box center [30, 32] width 20 height 9
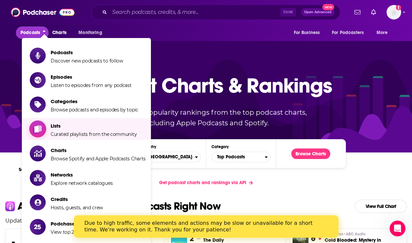
click at [76, 126] on span "Lists" at bounding box center [94, 126] width 86 height 6
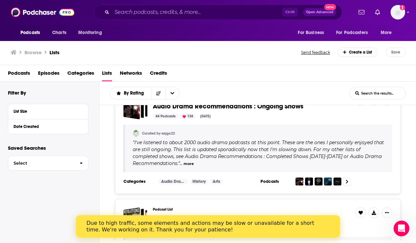
scroll to position [125, 0]
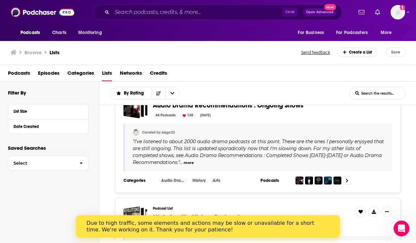
click at [181, 180] on link "Audio Drama" at bounding box center [174, 180] width 30 height 5
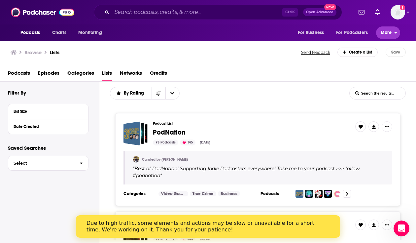
click at [387, 32] on span "More" at bounding box center [386, 32] width 11 height 9
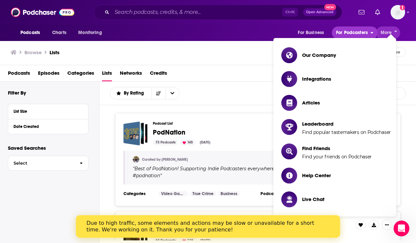
click at [362, 32] on span "For Podcasters" at bounding box center [352, 32] width 32 height 9
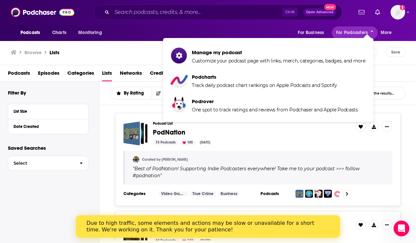
click at [255, 24] on div "Podcasts Charts Monitoring For Business For Podcasters More" at bounding box center [208, 32] width 416 height 17
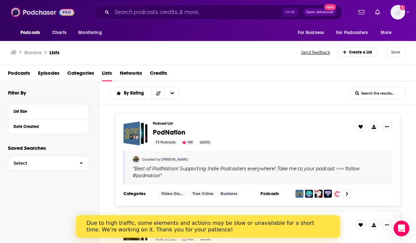
click at [32, 16] on img at bounding box center [42, 12] width 63 height 13
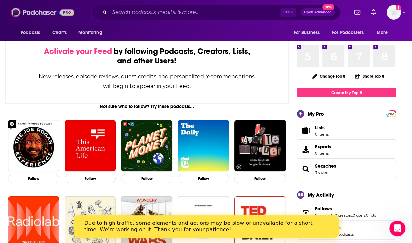
scroll to position [44, 0]
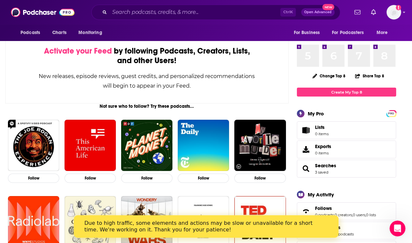
drag, startPoint x: 319, startPoint y: 168, endPoint x: 301, endPoint y: 182, distance: 21.9
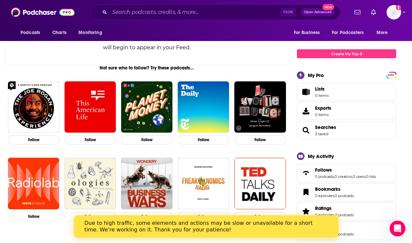
scroll to position [82, 0]
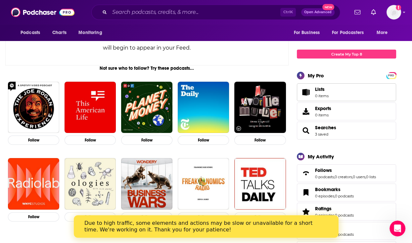
click at [321, 93] on span "Lists 0 items" at bounding box center [322, 92] width 14 height 12
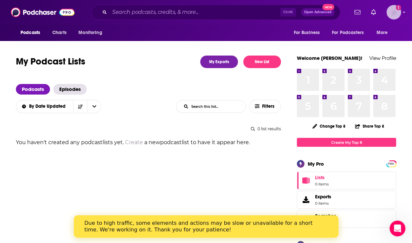
click at [397, 14] on img "Logged in as jgraybeal" at bounding box center [393, 12] width 15 height 15
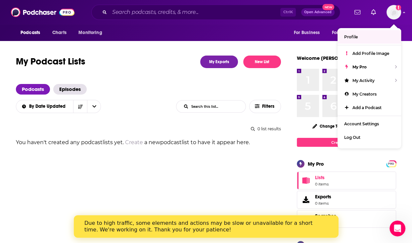
click at [394, 29] on ul "Profile Add Profile Image My Pro My Activity My Creators Add a Podcast Account …" at bounding box center [368, 88] width 63 height 120
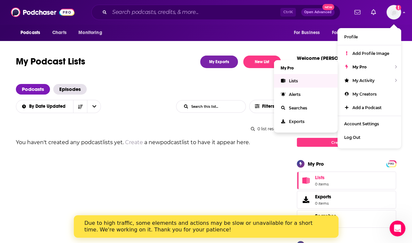
click at [294, 80] on span "Lists" at bounding box center [293, 80] width 9 height 5
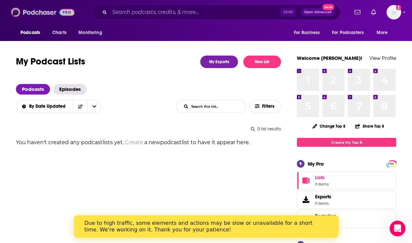
click at [27, 14] on img at bounding box center [42, 12] width 63 height 13
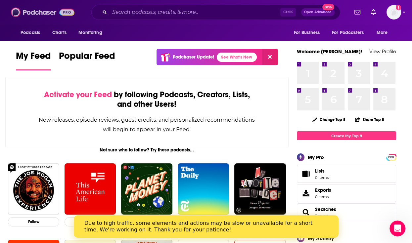
click at [27, 14] on img at bounding box center [42, 12] width 63 height 13
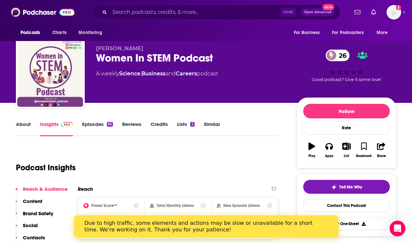
scroll to position [5, 0]
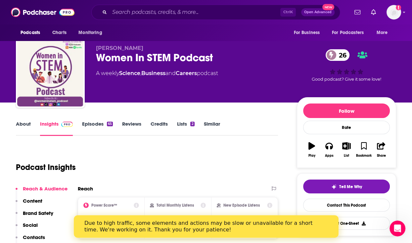
click at [186, 123] on link "Lists 2" at bounding box center [185, 128] width 17 height 15
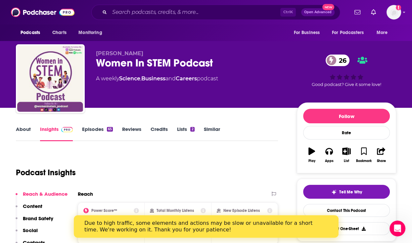
scroll to position [1, 0]
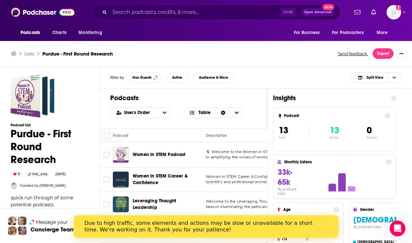
scroll to position [2, 0]
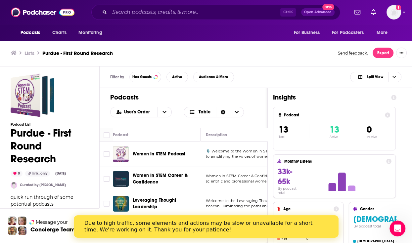
click at [161, 151] on span "Women In STEM Podcast" at bounding box center [159, 154] width 53 height 6
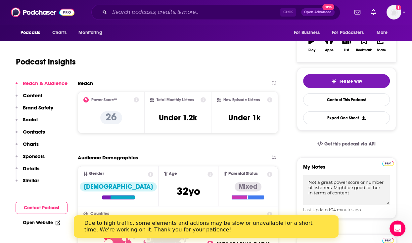
scroll to position [145, 0]
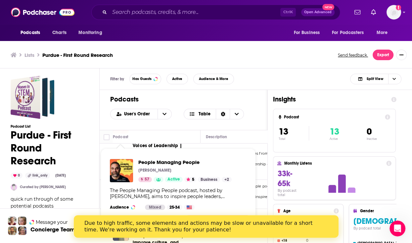
scroll to position [2, 0]
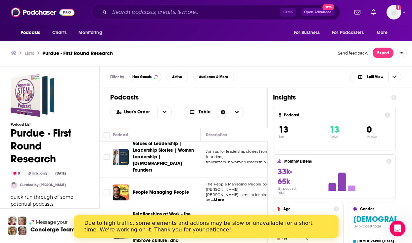
click at [285, 220] on div "Due to high traffic, some elements and actions may be slow or unavailable for a…" at bounding box center [200, 226] width 233 height 13
click at [286, 224] on div "Due to high traffic, some elements and actions may be slow or unavailable for a…" at bounding box center [200, 226] width 233 height 13
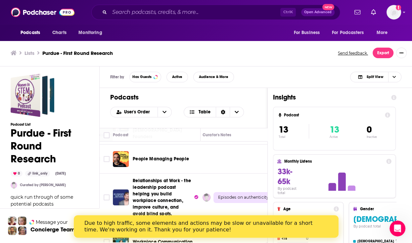
scroll to position [144, 376]
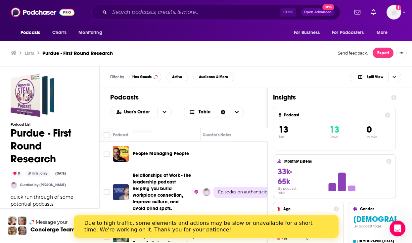
click at [235, 189] on span "Episodes on authenticity starts with who you hire, building a culture of authen…" at bounding box center [245, 192] width 55 height 6
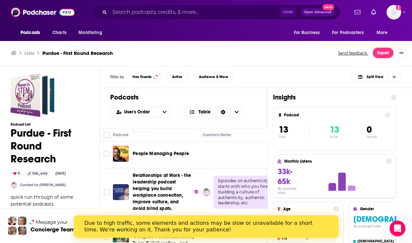
click at [234, 201] on td "Episodes on authenticity starts with who you hire, building a culture of authen…" at bounding box center [246, 192] width 99 height 48
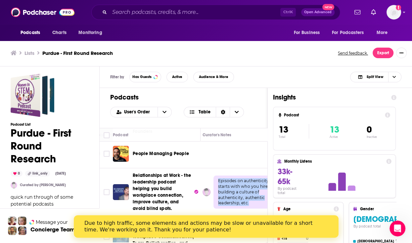
click at [234, 201] on td "Episodes on authenticity starts with who you hire, building a culture of authen…" at bounding box center [246, 192] width 99 height 48
click at [241, 203] on td "Episodes on authenticity starts with who you hire, building a culture of authen…" at bounding box center [246, 192] width 99 height 48
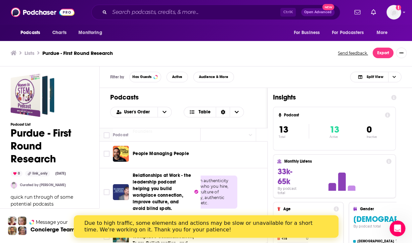
scroll to position [144, 443]
click at [249, 187] on button "Show More Button" at bounding box center [248, 192] width 10 height 11
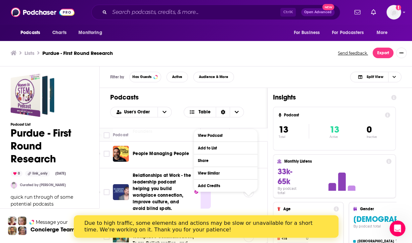
click at [240, 201] on td at bounding box center [248, 192] width 38 height 48
click at [168, 168] on td "Relationships at Work - the leadership podcast helping you build workplace conn…" at bounding box center [157, 192] width 88 height 48
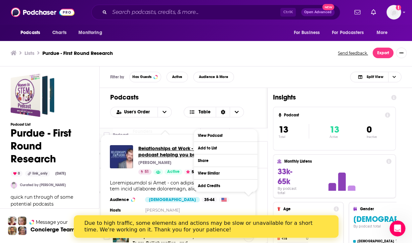
click at [157, 152] on span "Relationships at Work - the leadership podcast helping you build workplace conn…" at bounding box center [185, 157] width 95 height 25
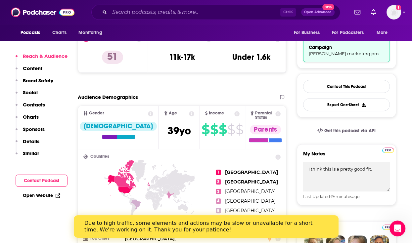
scroll to position [175, 0]
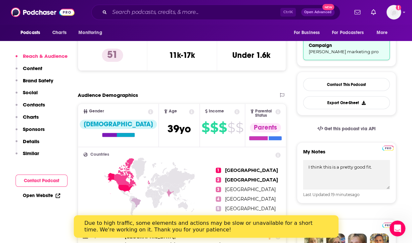
click at [313, 76] on div "Contact This Podcast Export One-Sheet" at bounding box center [345, 94] width 99 height 44
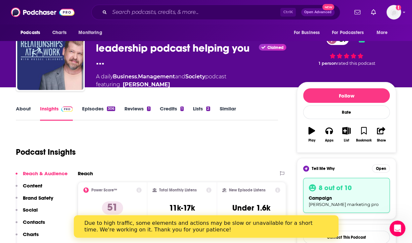
scroll to position [22, 0]
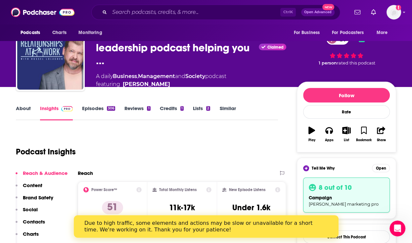
click at [311, 53] on div "51 1 person rated this podcast" at bounding box center [345, 49] width 99 height 54
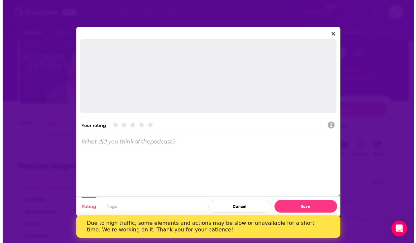
scroll to position [0, 0]
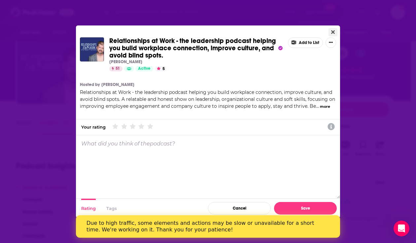
click at [333, 31] on icon "Close" at bounding box center [334, 32] width 4 height 4
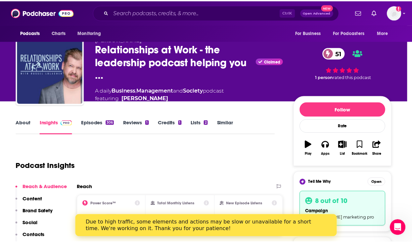
scroll to position [8, 0]
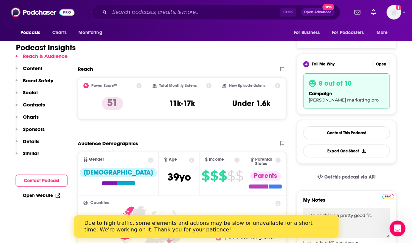
scroll to position [132, 0]
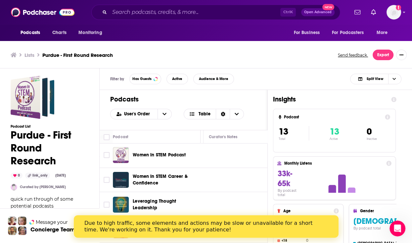
scroll to position [1, 370]
click at [219, 156] on td at bounding box center [253, 155] width 99 height 25
drag, startPoint x: 231, startPoint y: 142, endPoint x: 214, endPoint y: 150, distance: 18.5
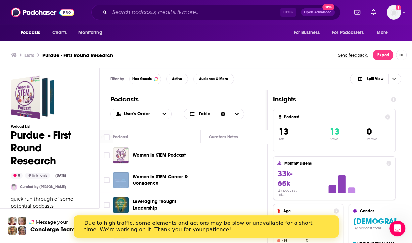
click at [214, 150] on td at bounding box center [253, 155] width 99 height 25
click at [251, 155] on button "Show More Button" at bounding box center [248, 155] width 10 height 11
click at [218, 144] on td at bounding box center [179, 155] width 99 height 25
click at [215, 156] on td at bounding box center [179, 155] width 99 height 25
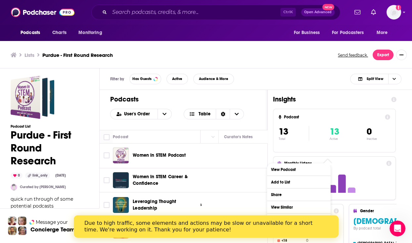
scroll to position [1, 354]
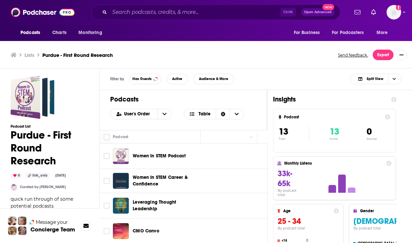
scroll to position [0, 416]
click at [255, 135] on button "Column Actions" at bounding box center [251, 137] width 8 height 8
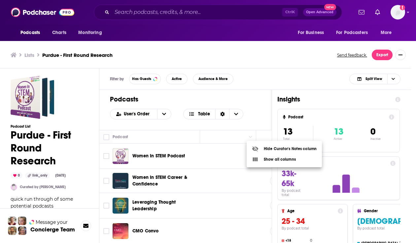
click at [231, 139] on div at bounding box center [208, 121] width 416 height 243
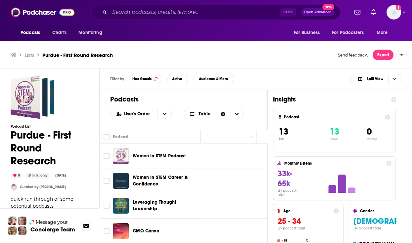
click at [217, 158] on td at bounding box center [206, 155] width 99 height 25
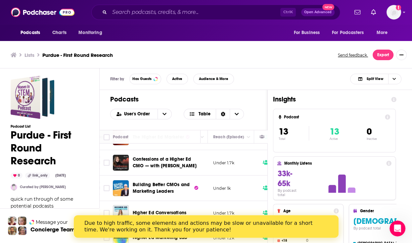
scroll to position [279, 241]
